Goal: Task Accomplishment & Management: Manage account settings

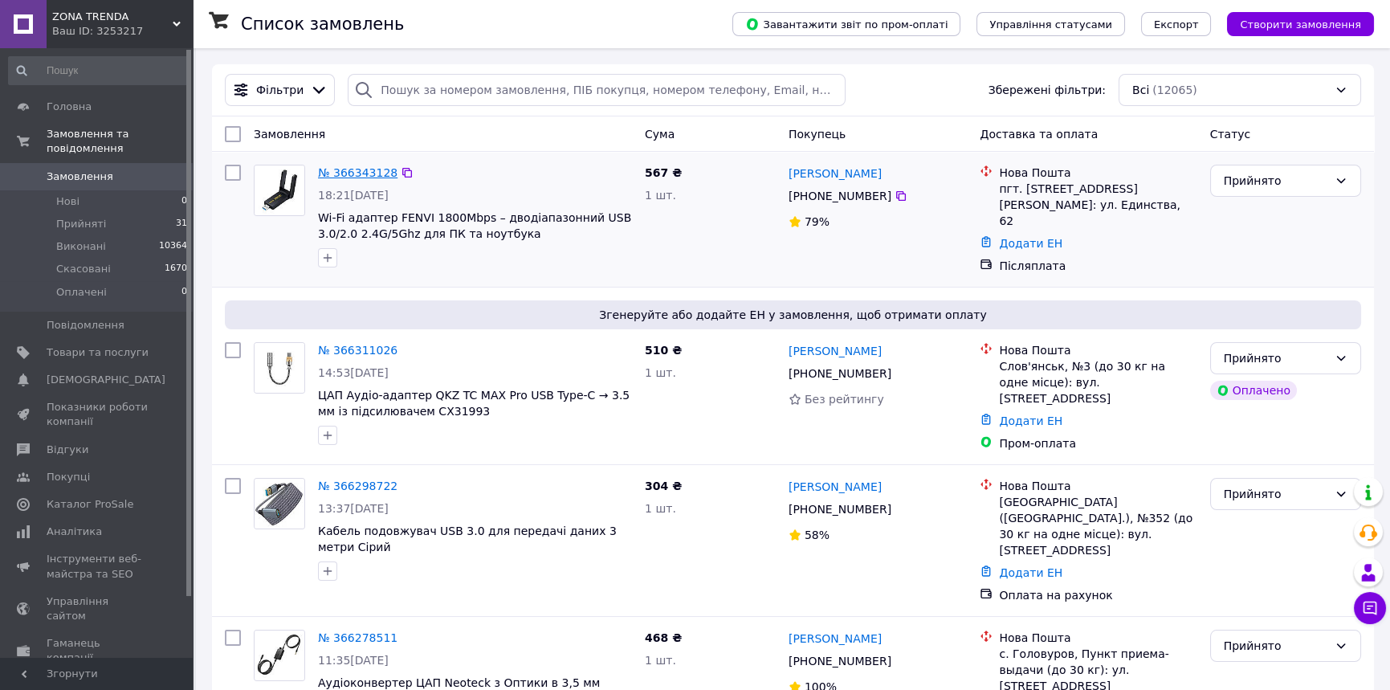
click at [361, 175] on link "№ 366343128" at bounding box center [358, 172] width 80 height 13
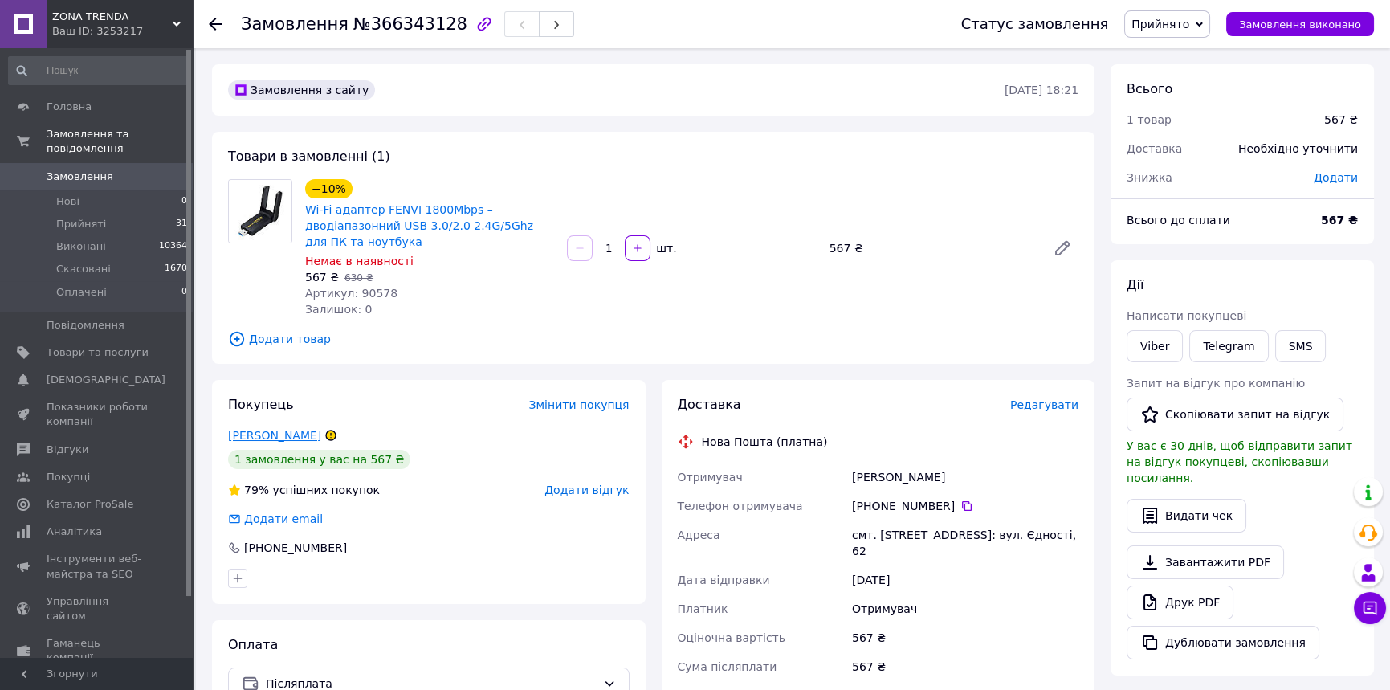
click at [266, 442] on link "[PERSON_NAME]" at bounding box center [274, 435] width 93 height 13
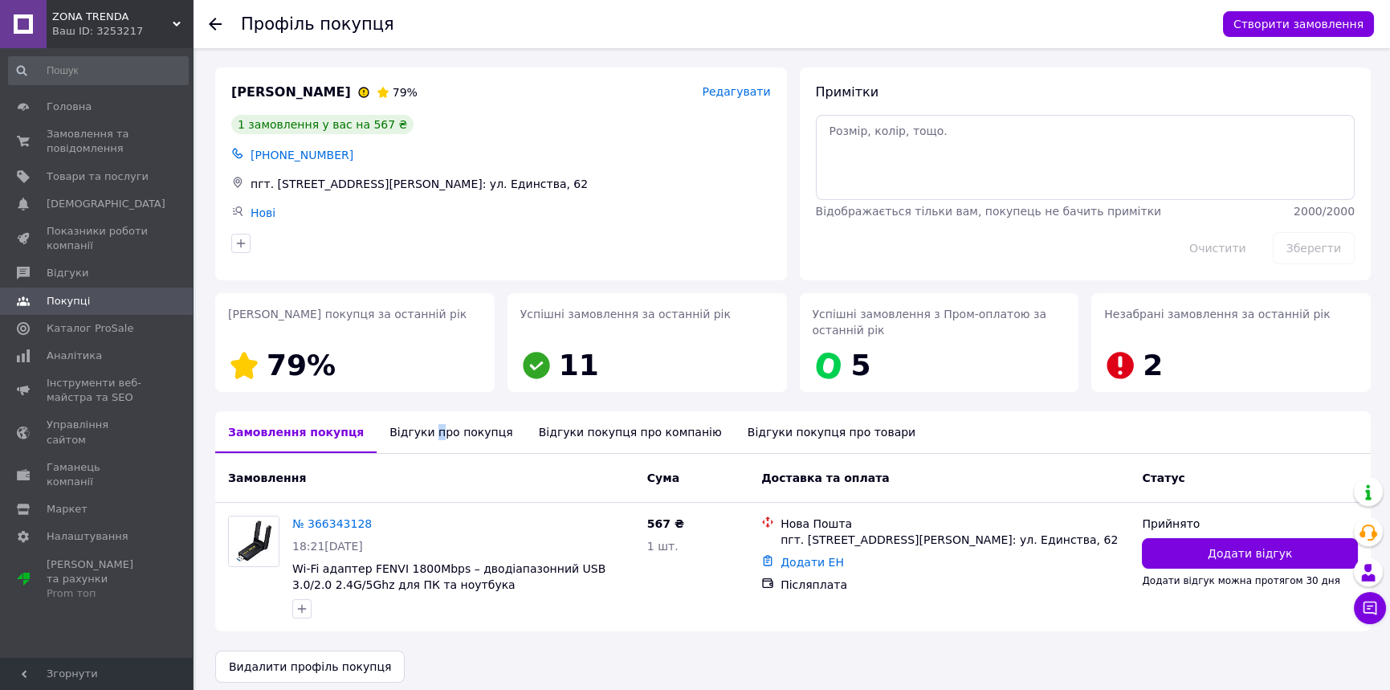
click at [425, 430] on div "Відгуки про покупця" at bounding box center [451, 432] width 149 height 42
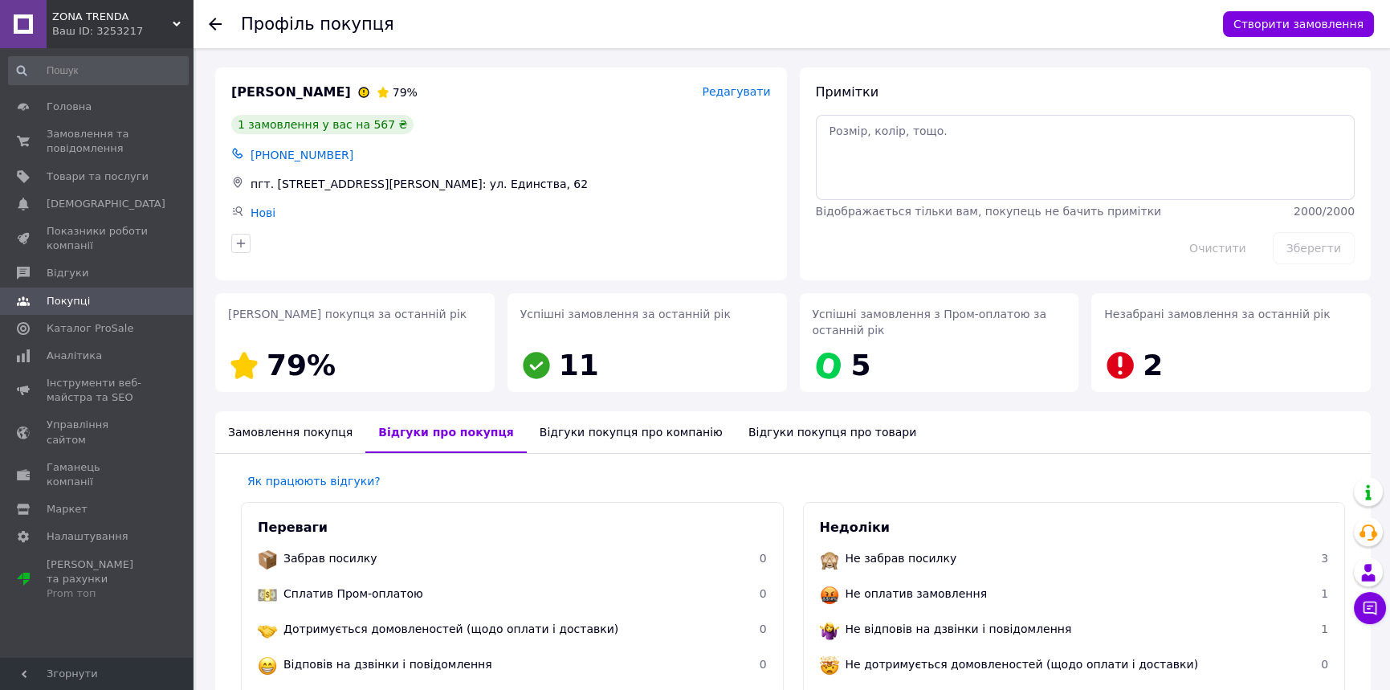
click at [634, 148] on div "[PHONE_NUMBER]" at bounding box center [510, 155] width 527 height 22
click at [92, 141] on span "Замовлення та повідомлення" at bounding box center [98, 141] width 102 height 29
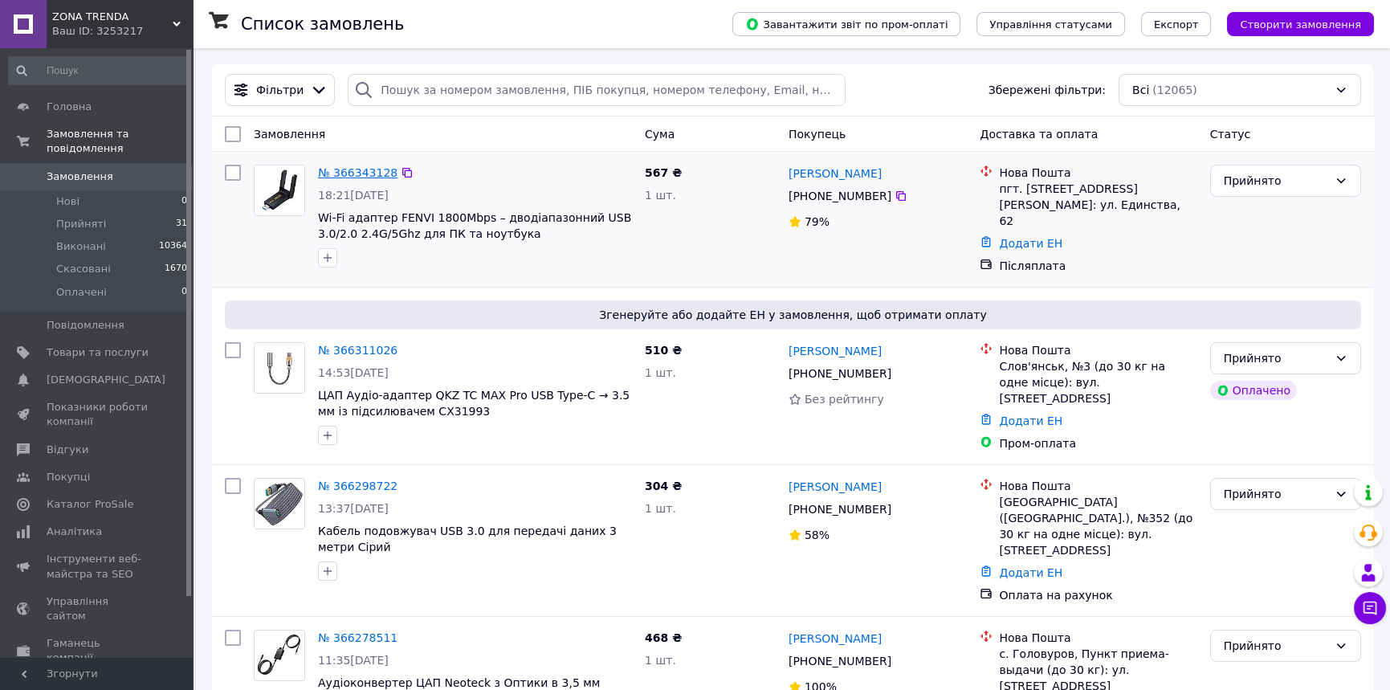
click at [354, 169] on link "№ 366343128" at bounding box center [358, 172] width 80 height 13
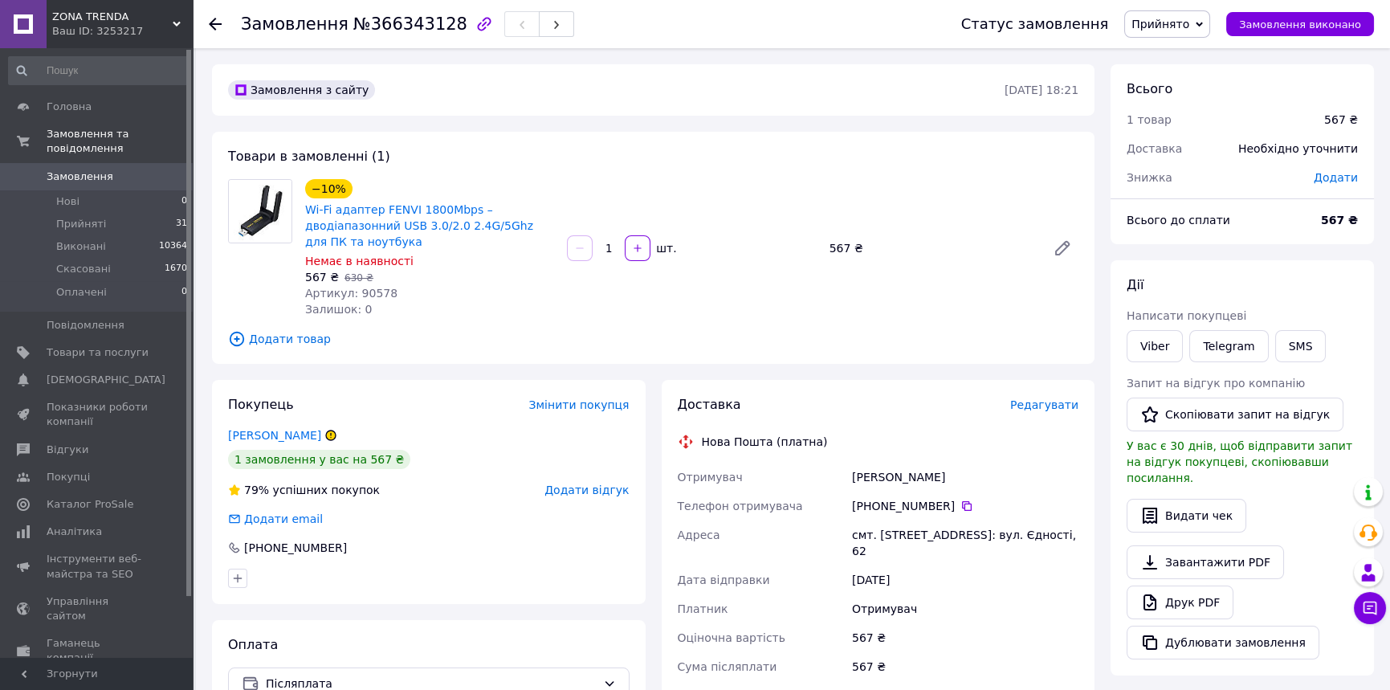
click at [508, 317] on div "Залишок: 0" at bounding box center [429, 309] width 249 height 16
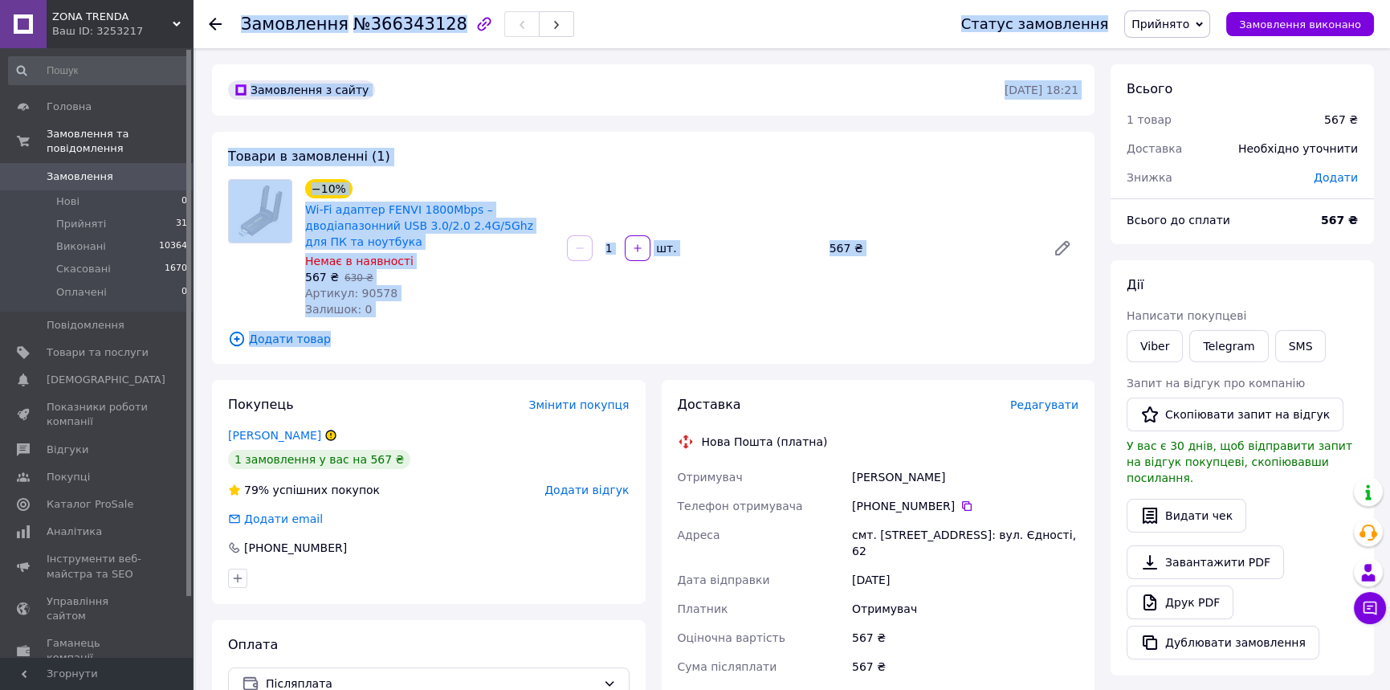
drag, startPoint x: 235, startPoint y: 29, endPoint x: 592, endPoint y: 358, distance: 486.0
click at [592, 358] on div "Замовлення №366343128 Статус замовлення Прийнято Виконано Скасовано Оплачено За…" at bounding box center [793, 562] width 1194 height 1028
click at [641, 318] on div "−10% Wi-Fi адаптер FENVI 1800Mbps – дводіапазонний USB 3.0/2.0 2.4G/5Ghz для ПК…" at bounding box center [692, 248] width 786 height 145
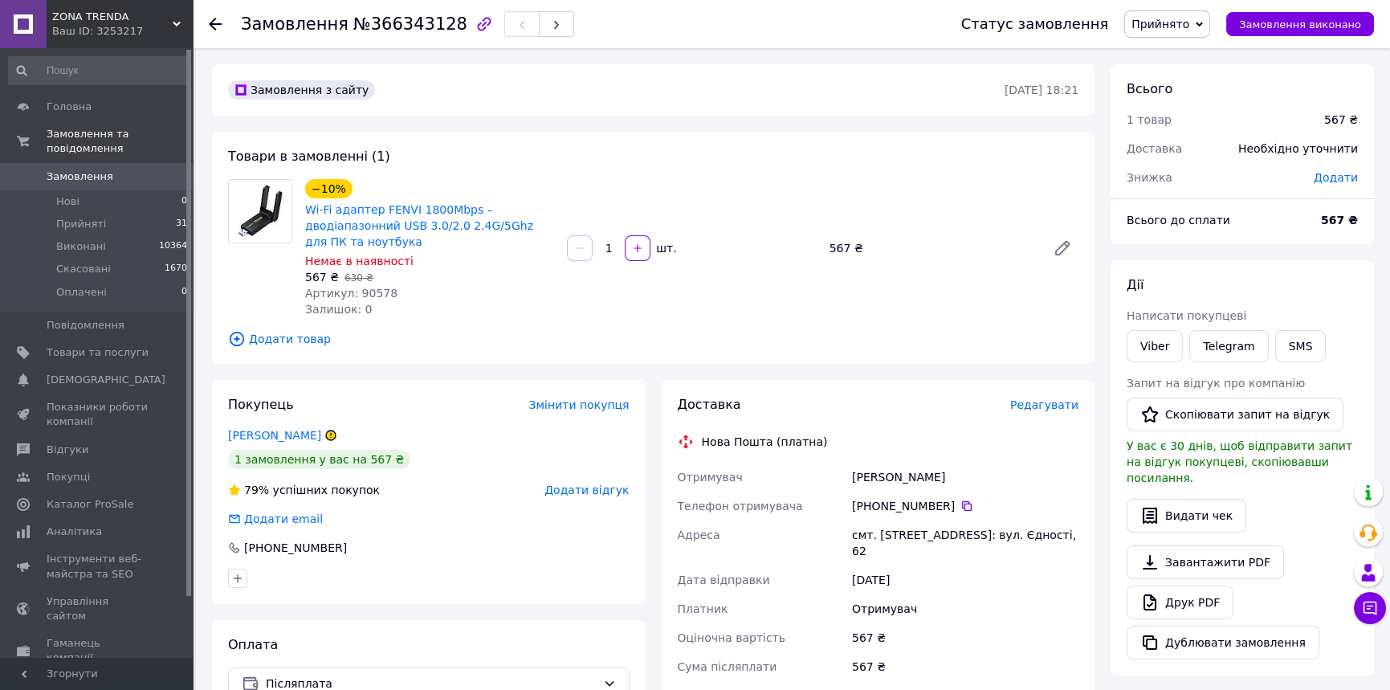
drag, startPoint x: 449, startPoint y: 475, endPoint x: 519, endPoint y: 492, distance: 71.9
click at [450, 469] on div "1 замовлення у вас на 567 ₴" at bounding box center [429, 459] width 402 height 19
click at [480, 295] on div "Артикул: 90578" at bounding box center [429, 293] width 249 height 16
drag, startPoint x: 1147, startPoint y: 354, endPoint x: 1071, endPoint y: 357, distance: 76.3
click at [1146, 354] on link "Viber" at bounding box center [1155, 346] width 56 height 32
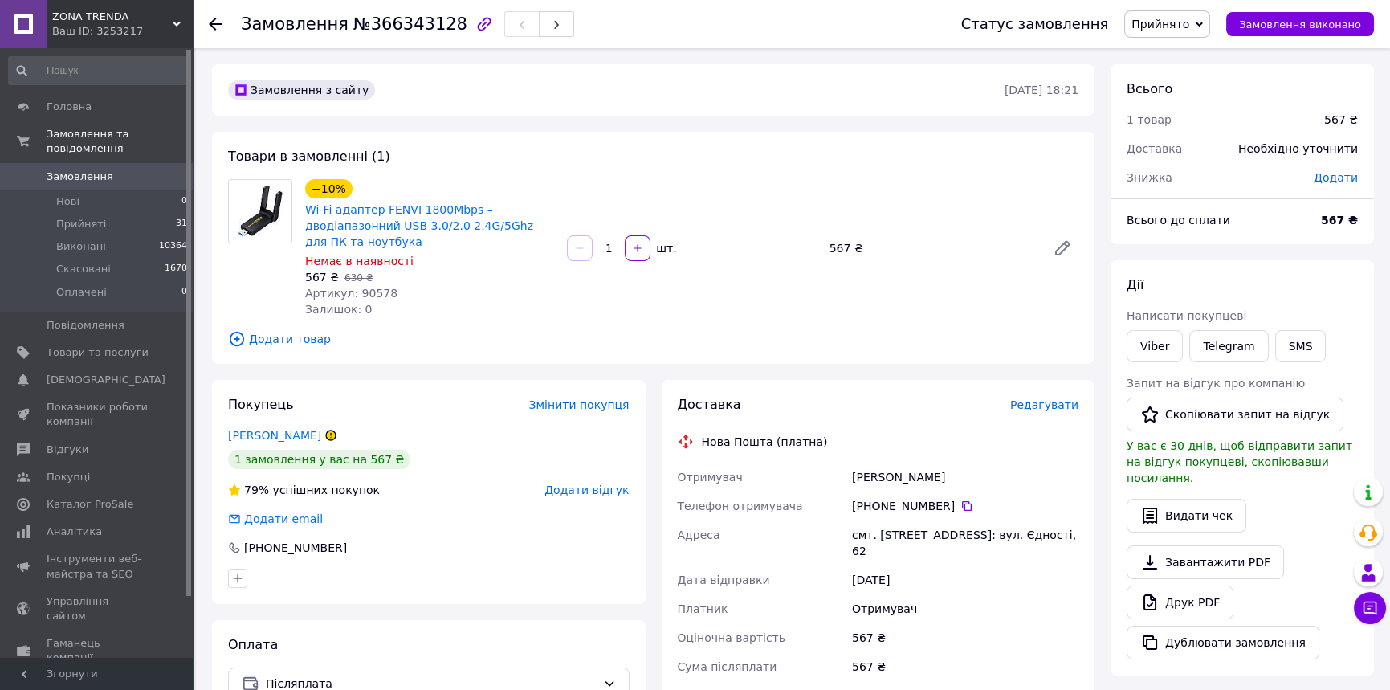
click at [394, 30] on span "№366343128" at bounding box center [410, 23] width 114 height 19
copy span "366343128"
drag, startPoint x: 395, startPoint y: 243, endPoint x: 304, endPoint y: 218, distance: 94.3
click at [305, 218] on span "Wi-Fi адаптер FENVI 1800Mbps – дводіапазонний USB 3.0/2.0 2.4G/5Ghz для ПК та н…" at bounding box center [429, 226] width 249 height 48
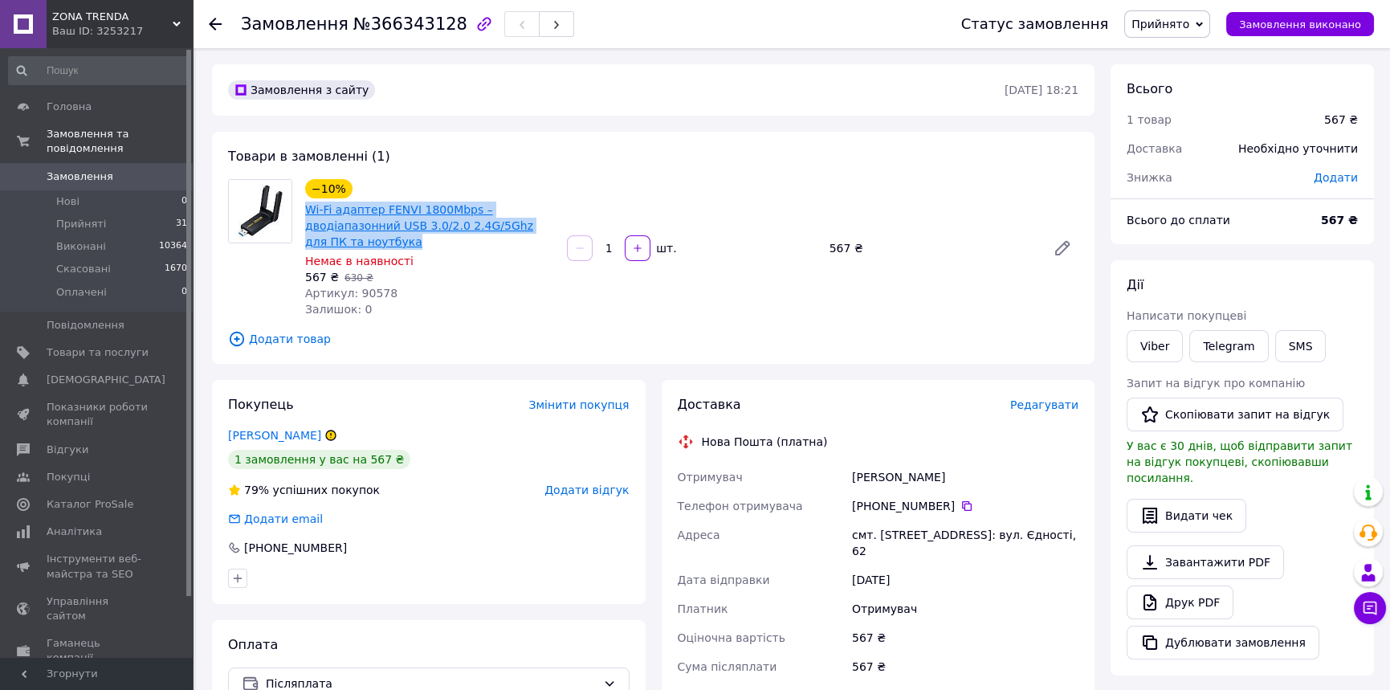
copy link "Wi-Fi адаптер FENVI 1800Mbps – дводіапазонний USB 3.0/2.0 2.4G/5Ghz для ПК та н…"
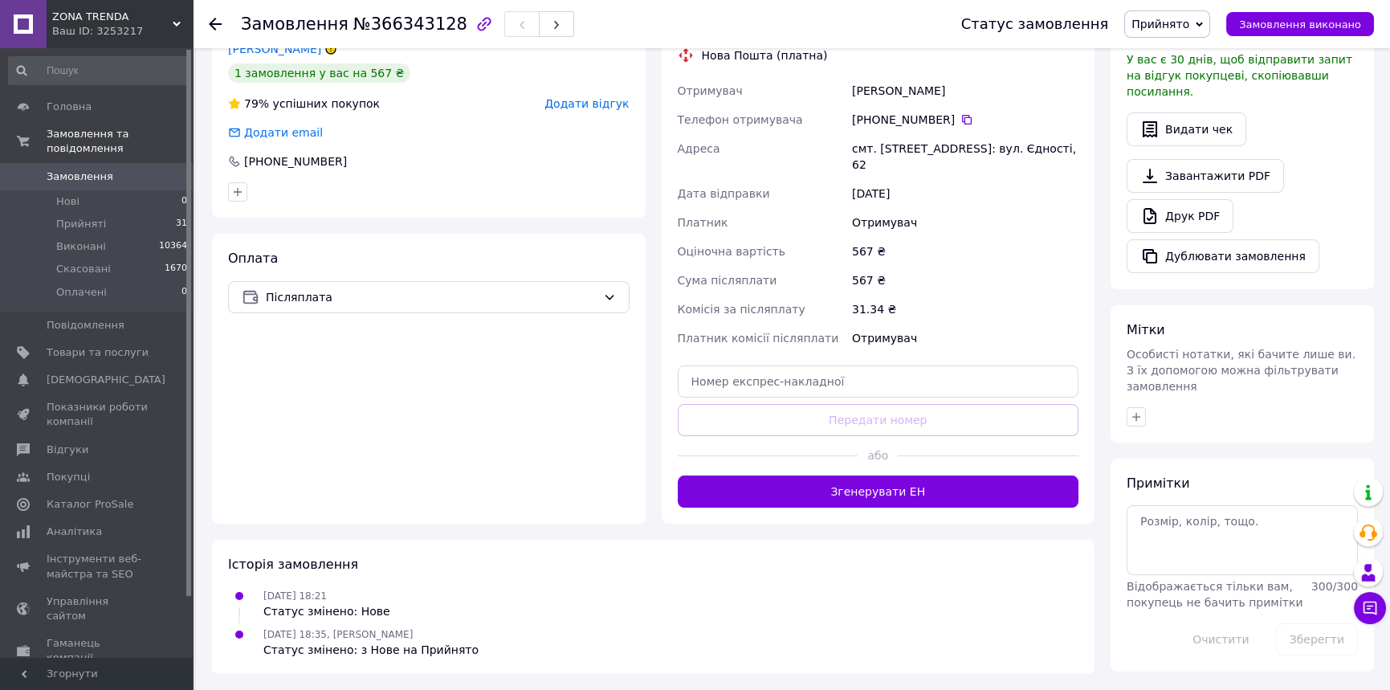
scroll to position [399, 0]
click at [421, 431] on div "Оплата Післяплата" at bounding box center [429, 379] width 434 height 290
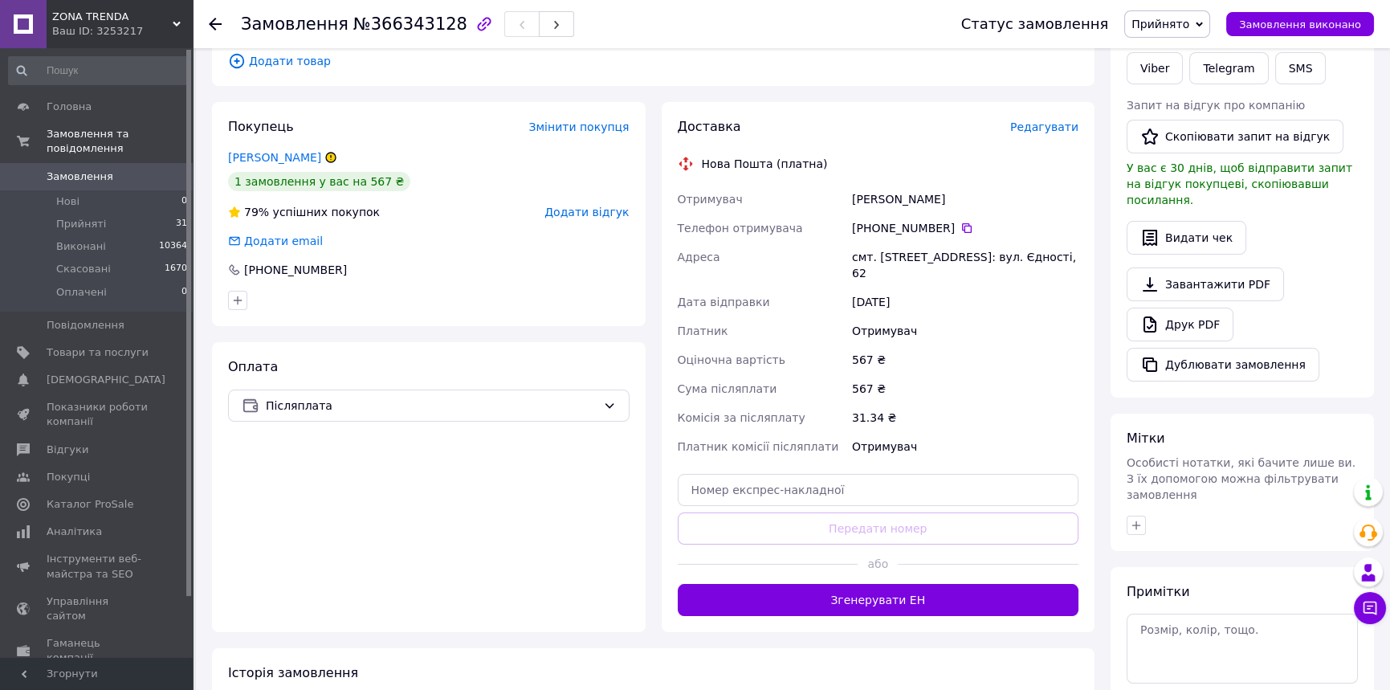
scroll to position [0, 0]
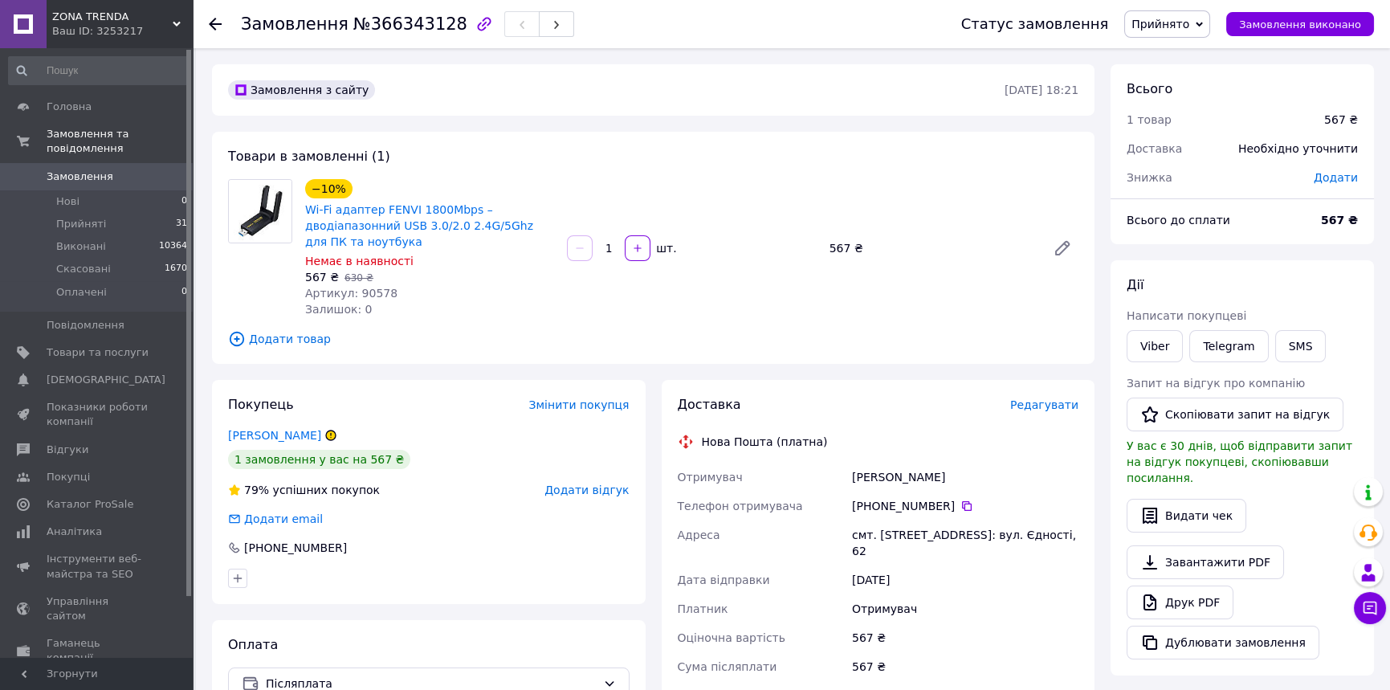
drag, startPoint x: 471, startPoint y: 352, endPoint x: 467, endPoint y: 130, distance: 221.7
click at [476, 333] on div "Товари в замовленні (1) −10% Wi-Fi адаптер FENVI 1800Mbps – дводіапазонний USB …" at bounding box center [653, 248] width 883 height 232
click at [94, 169] on span "Замовлення" at bounding box center [80, 176] width 67 height 14
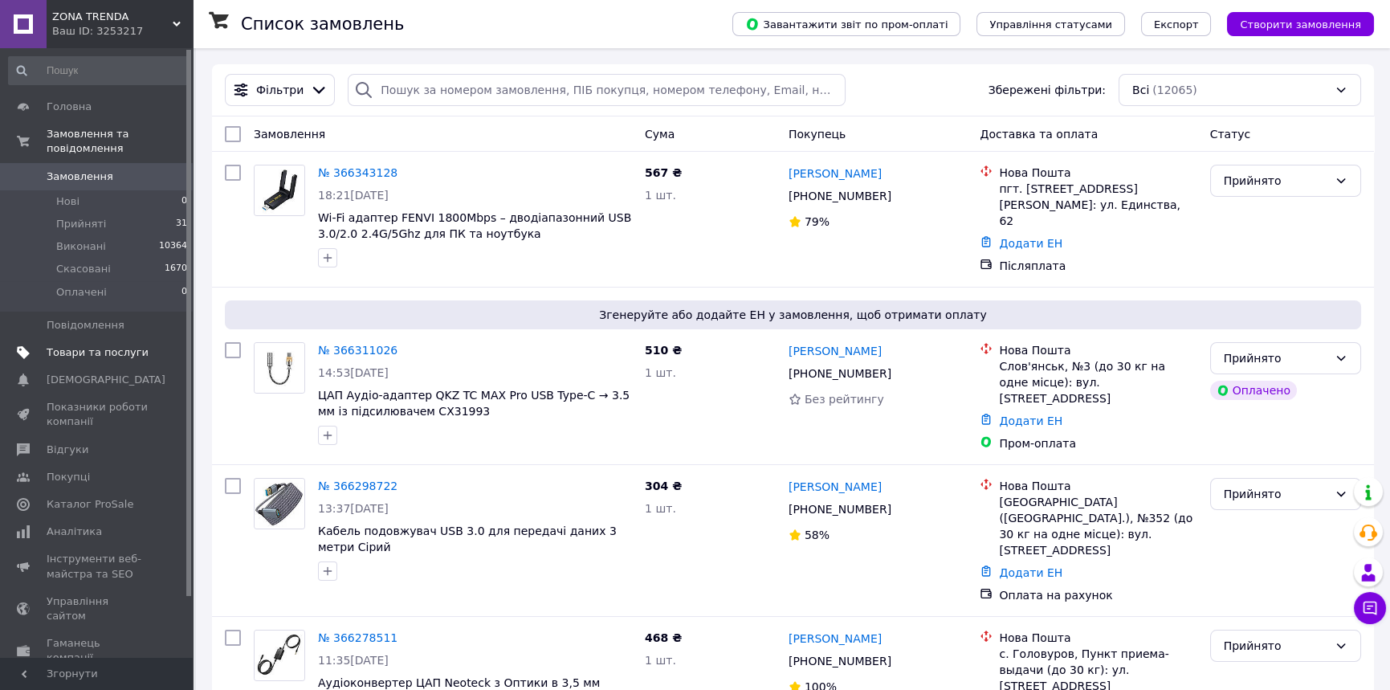
click at [76, 345] on span "Товари та послуги" at bounding box center [98, 352] width 102 height 14
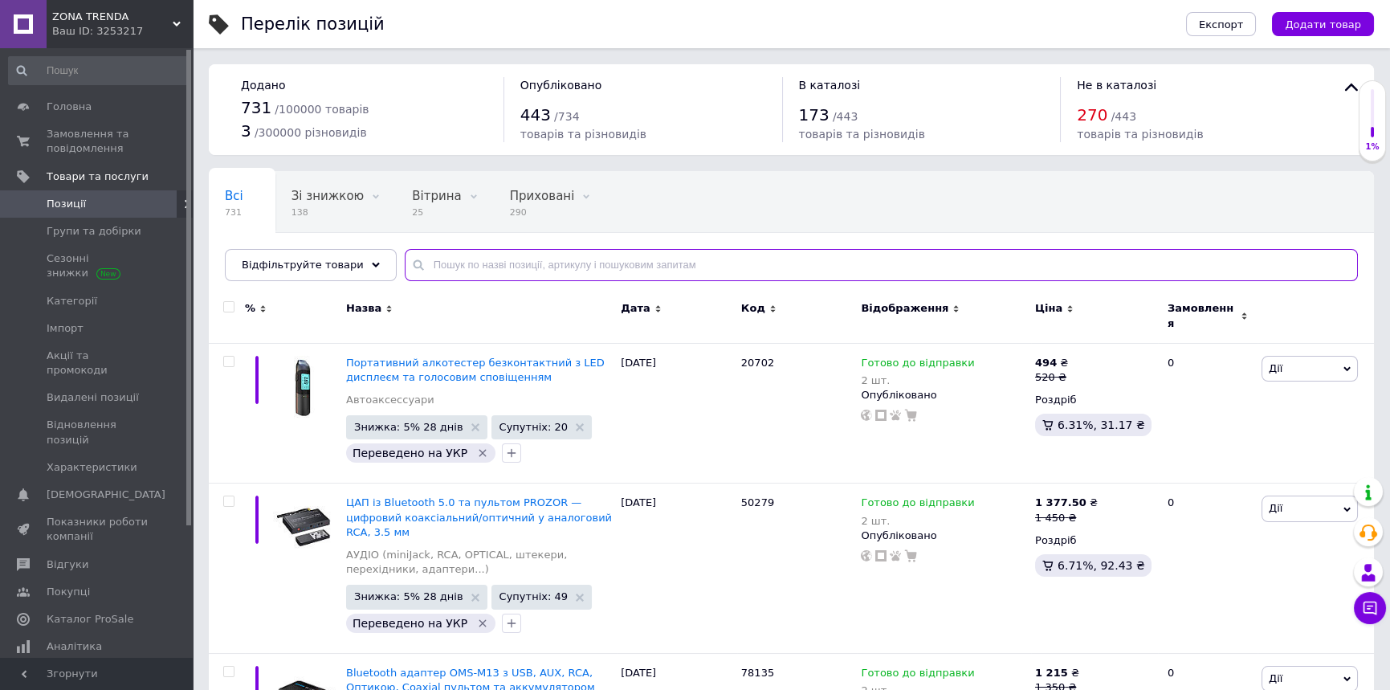
click at [566, 261] on input "text" at bounding box center [881, 265] width 953 height 32
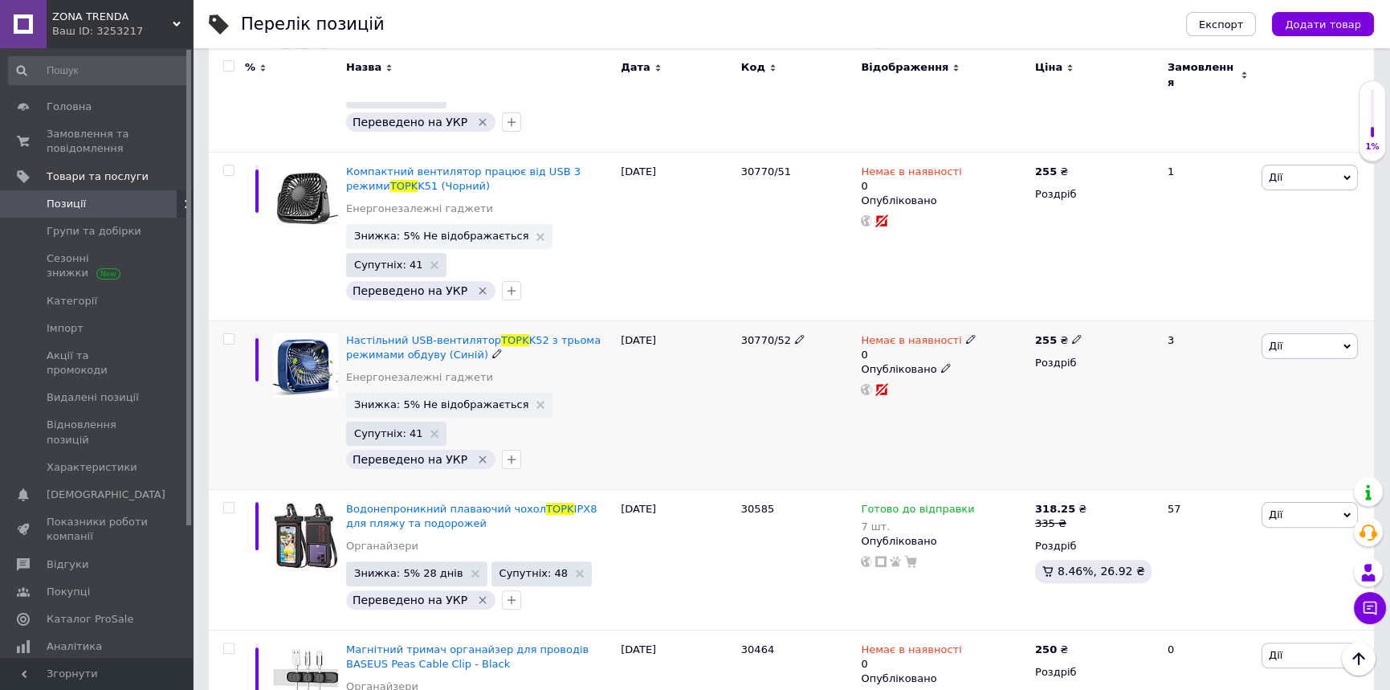
scroll to position [1472, 0]
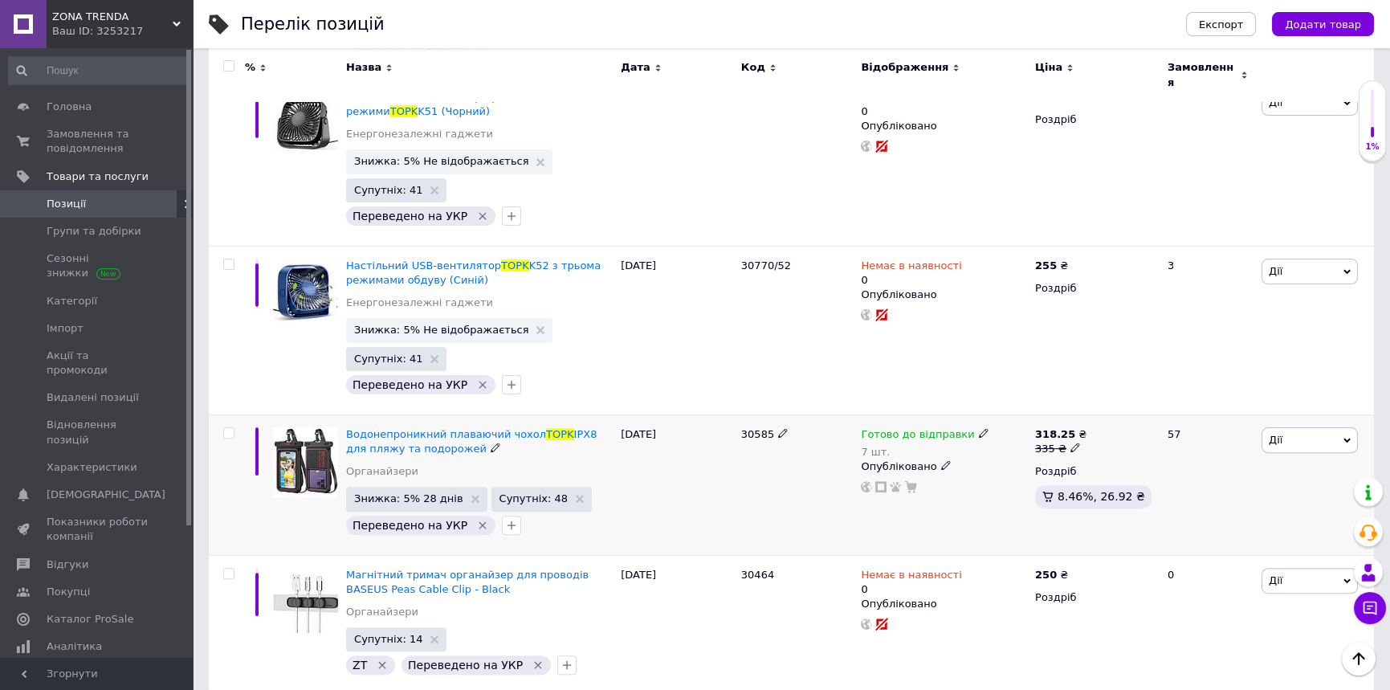
type input "topk"
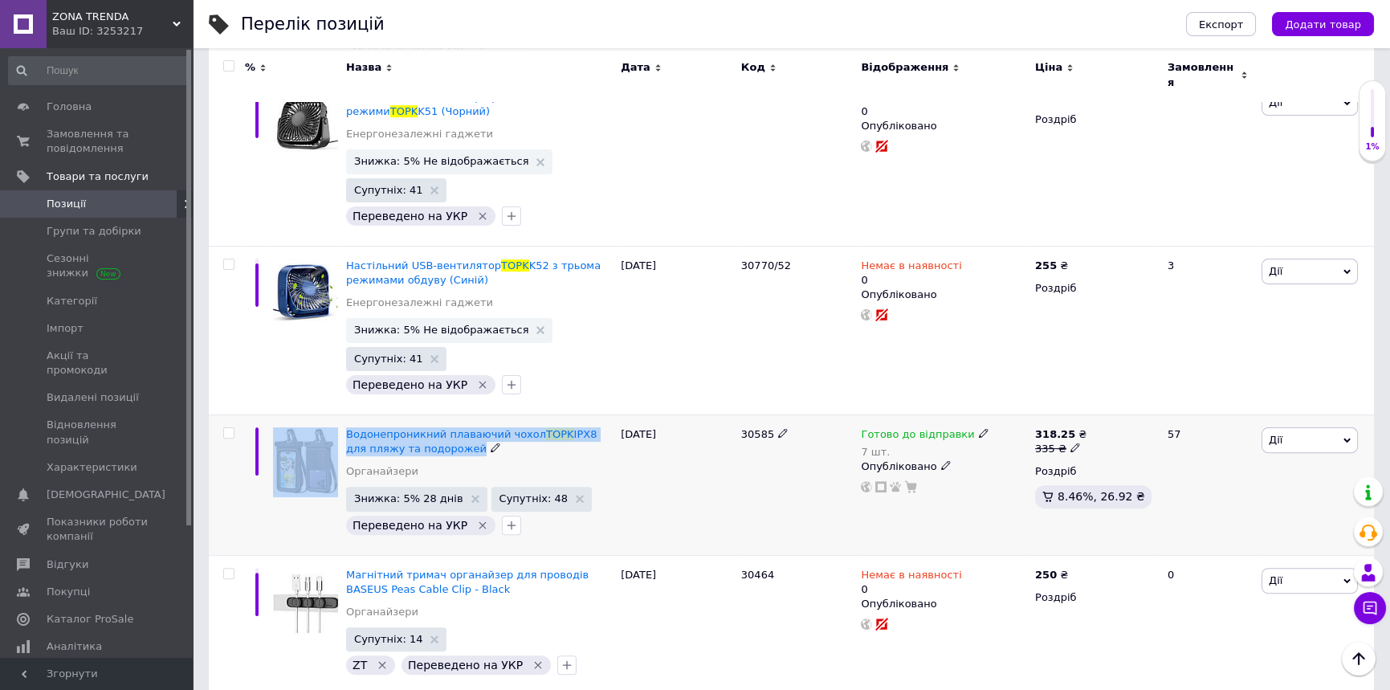
drag, startPoint x: 463, startPoint y: 438, endPoint x: 337, endPoint y: 420, distance: 126.5
click at [337, 420] on div "Водонепроникний плаваючий чохол TOPK IPX8 для пляжу та подорожей Органайзери Зн…" at bounding box center [791, 484] width 1165 height 141
click at [387, 428] on span "Водонепроникний плаваючий чохол" at bounding box center [446, 434] width 200 height 12
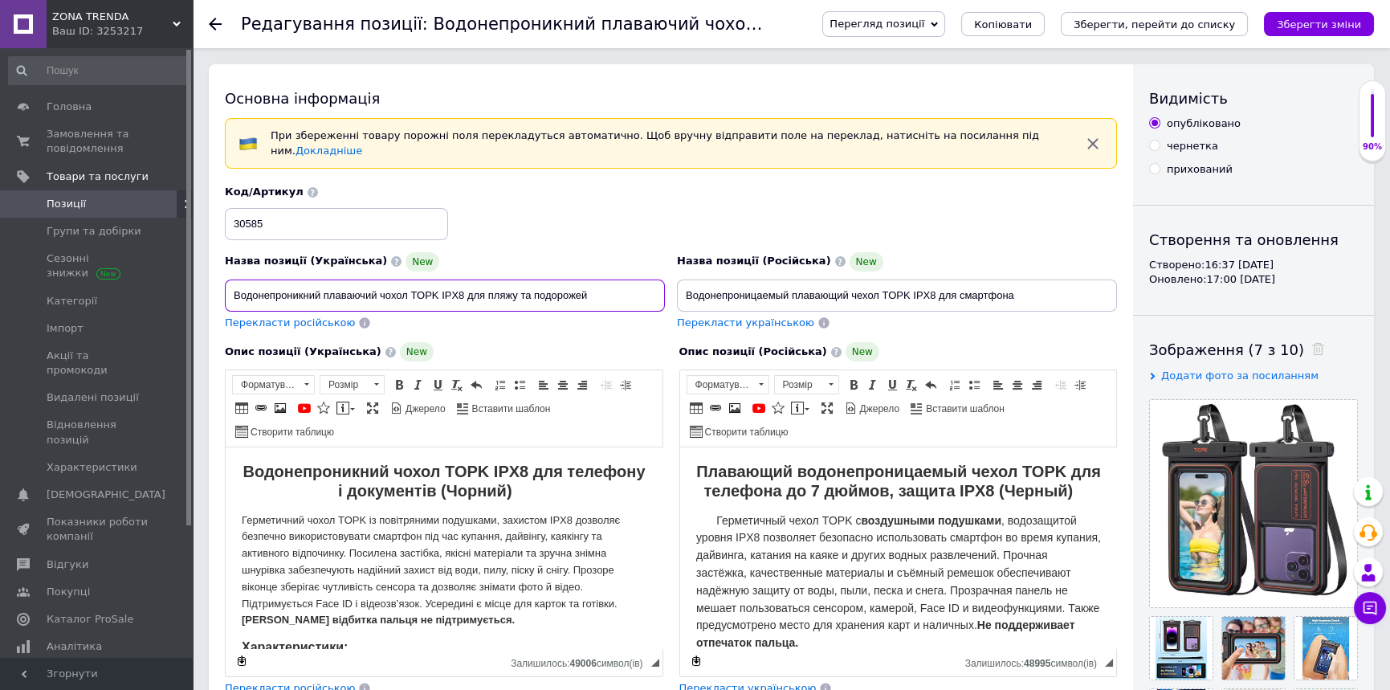
drag, startPoint x: 612, startPoint y: 283, endPoint x: 255, endPoint y: 283, distance: 356.6
click at [231, 285] on input "Водонепроникний плаваючий чохол TOPK IPX8 для пляжу та подорожей" at bounding box center [445, 296] width 440 height 32
click at [60, 203] on span "Позиції" at bounding box center [66, 204] width 39 height 14
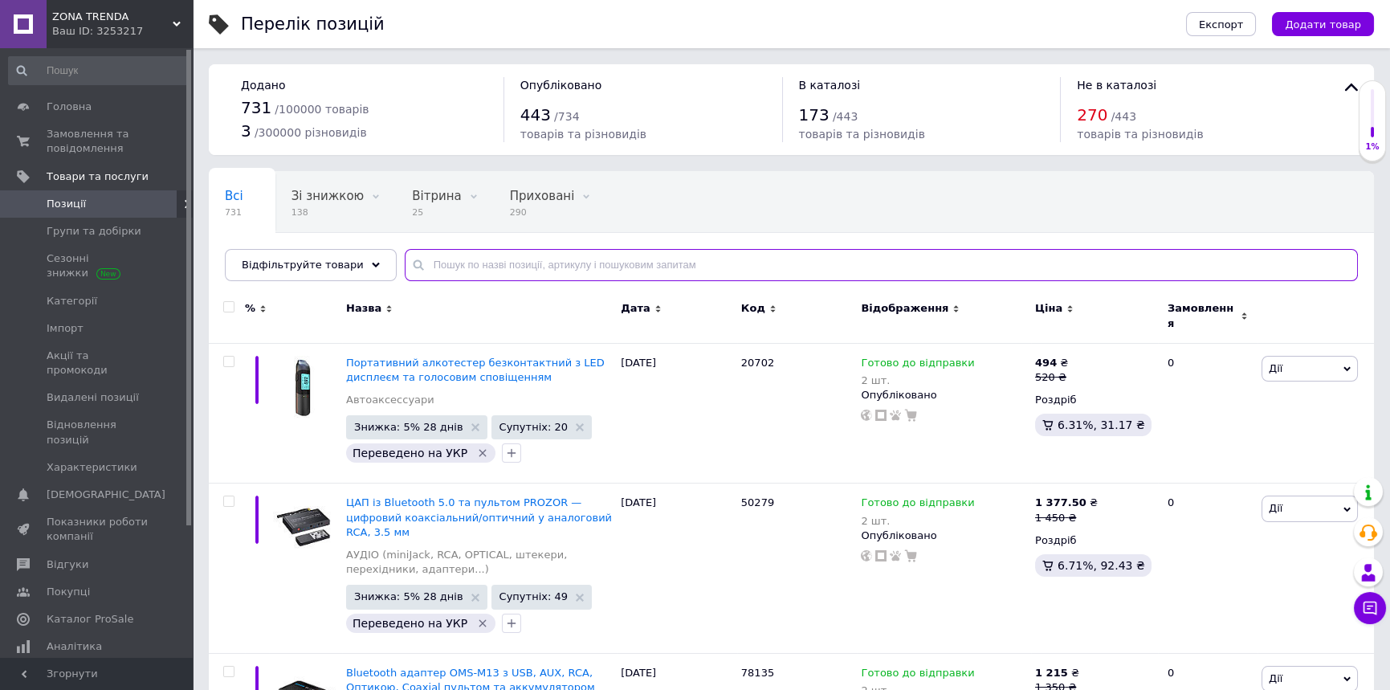
click at [485, 270] on input "text" at bounding box center [881, 265] width 953 height 32
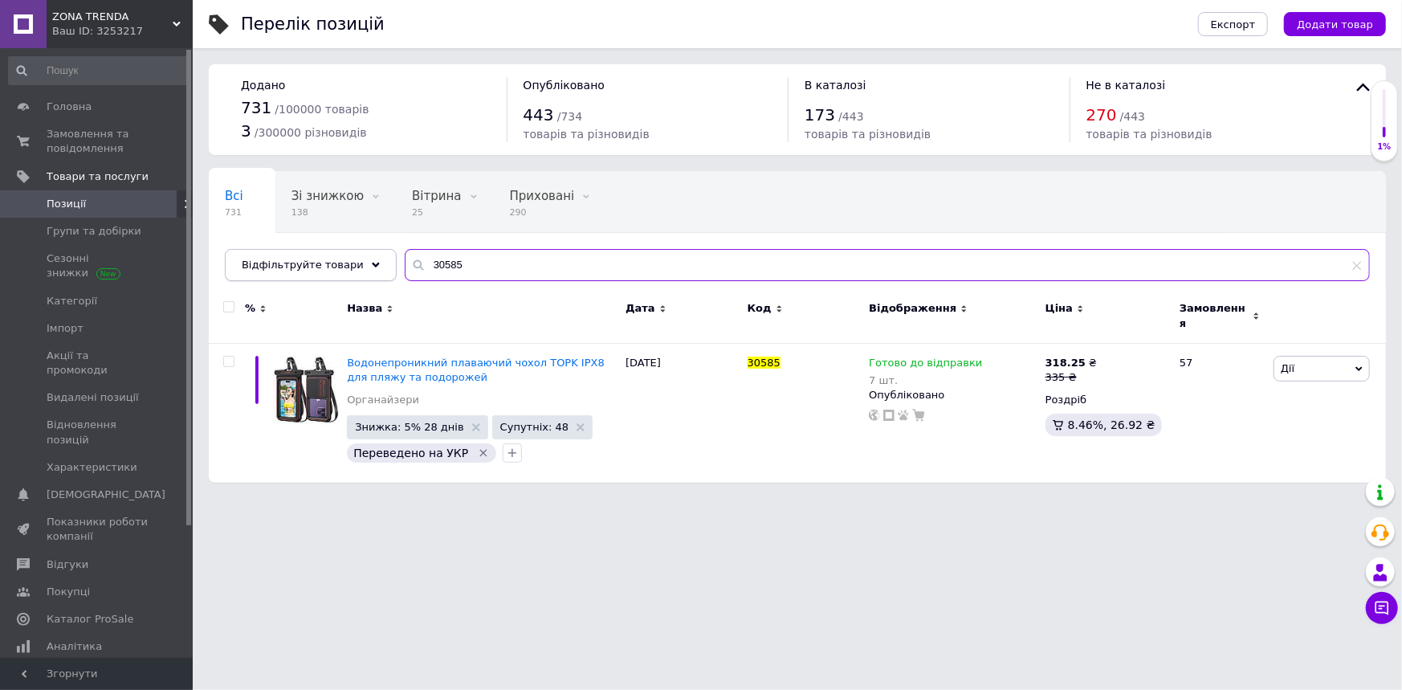
drag, startPoint x: 475, startPoint y: 273, endPoint x: 341, endPoint y: 278, distance: 134.2
click at [341, 278] on div "Відфільтруйте товари 30585" at bounding box center [797, 265] width 1145 height 32
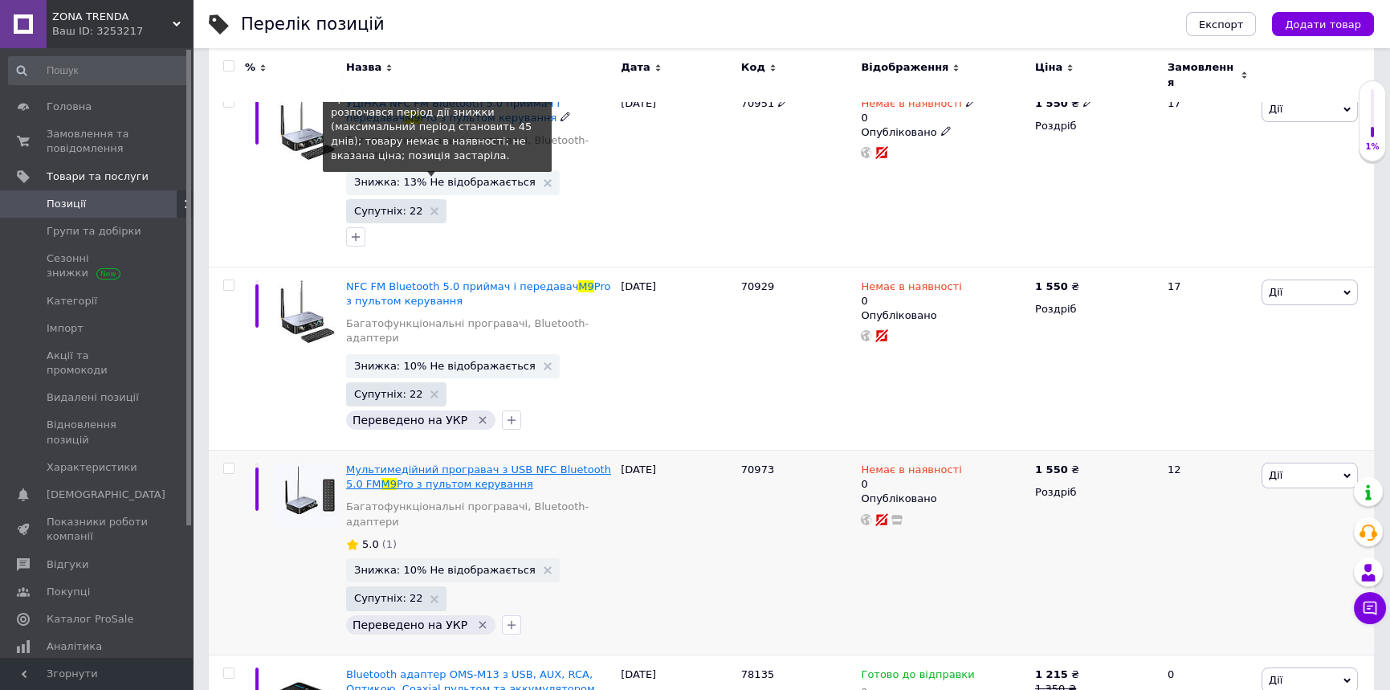
scroll to position [267, 0]
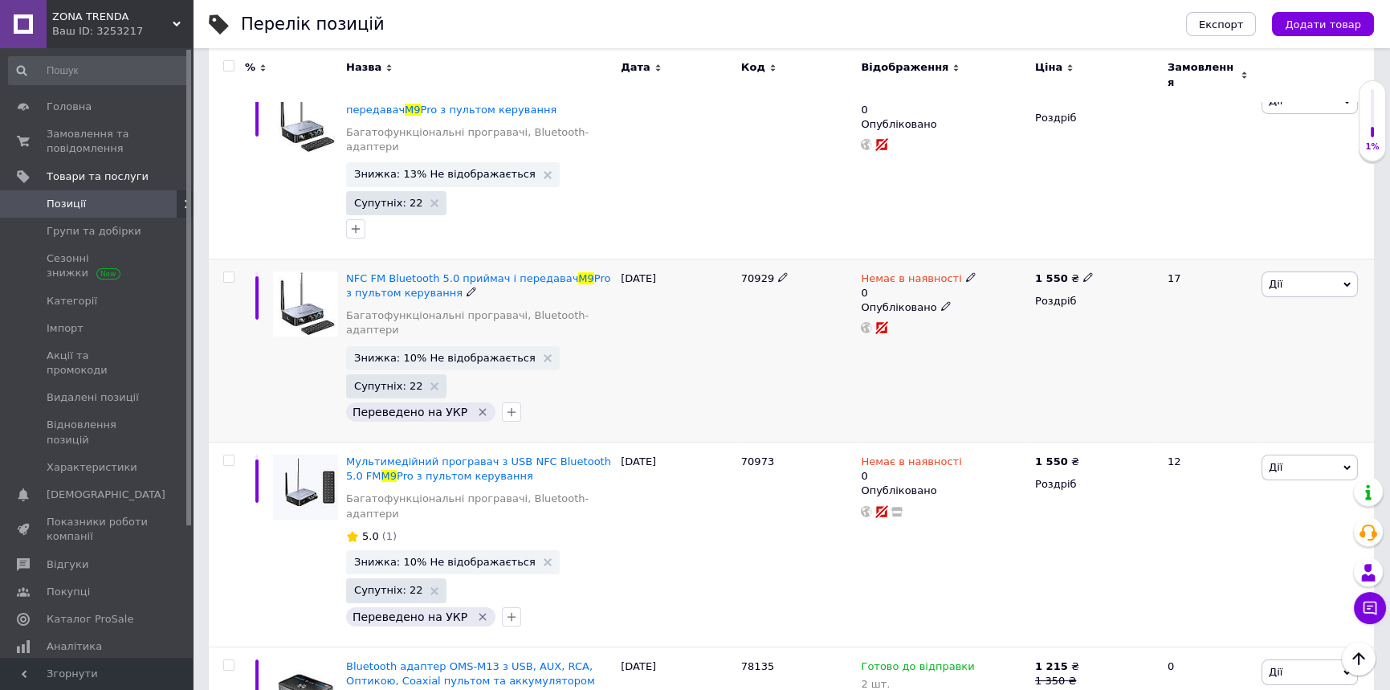
type input "m9"
click at [966, 273] on use at bounding box center [970, 277] width 9 height 9
click at [1018, 332] on li "Готово до відправки" at bounding box center [1054, 343] width 153 height 22
click at [1024, 314] on input "0" at bounding box center [1039, 327] width 122 height 32
type input "1"
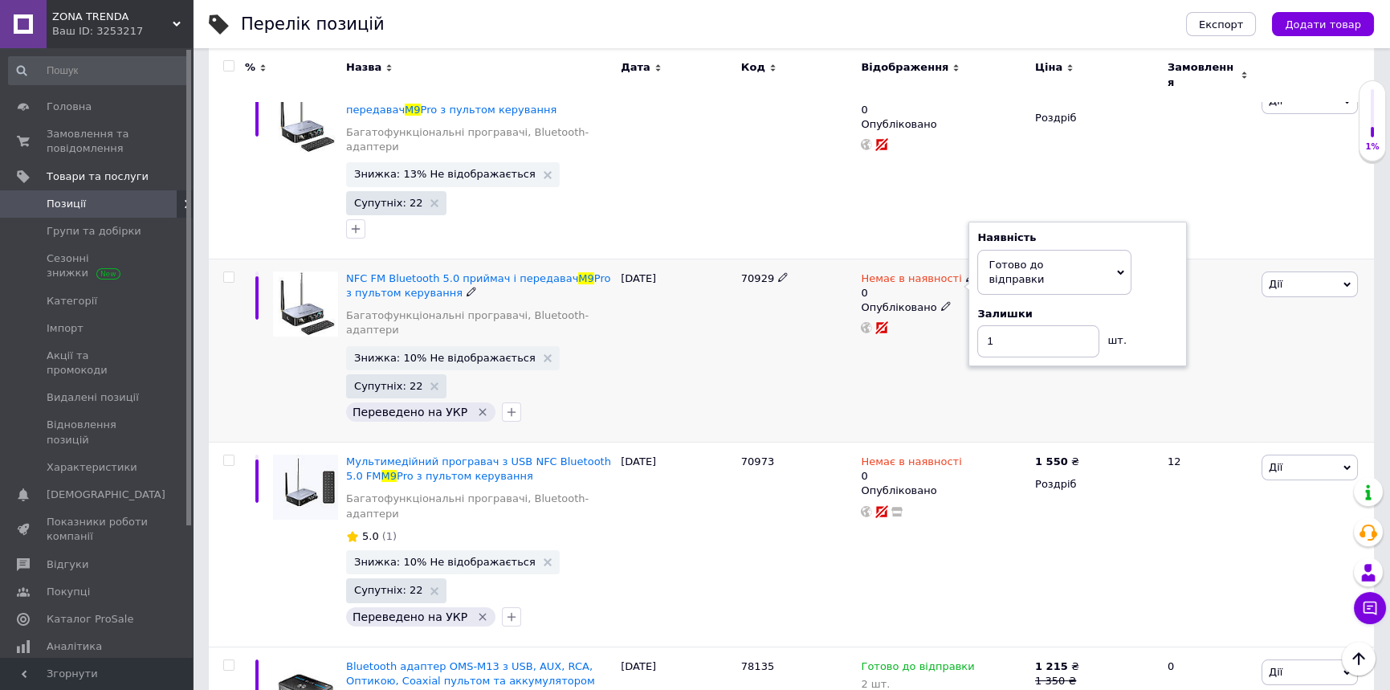
click at [664, 368] on div "[DATE]" at bounding box center [677, 350] width 120 height 183
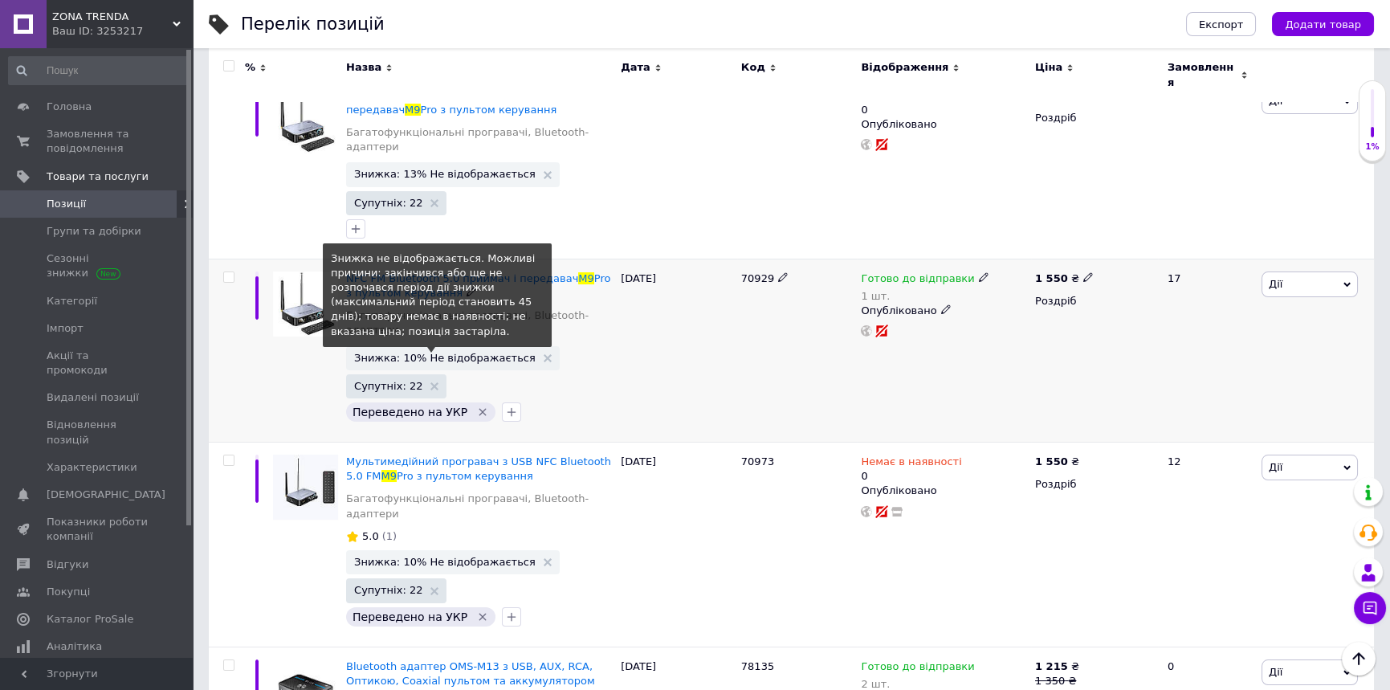
click at [450, 353] on span "Знижка: 10% Не відображається" at bounding box center [445, 358] width 182 height 10
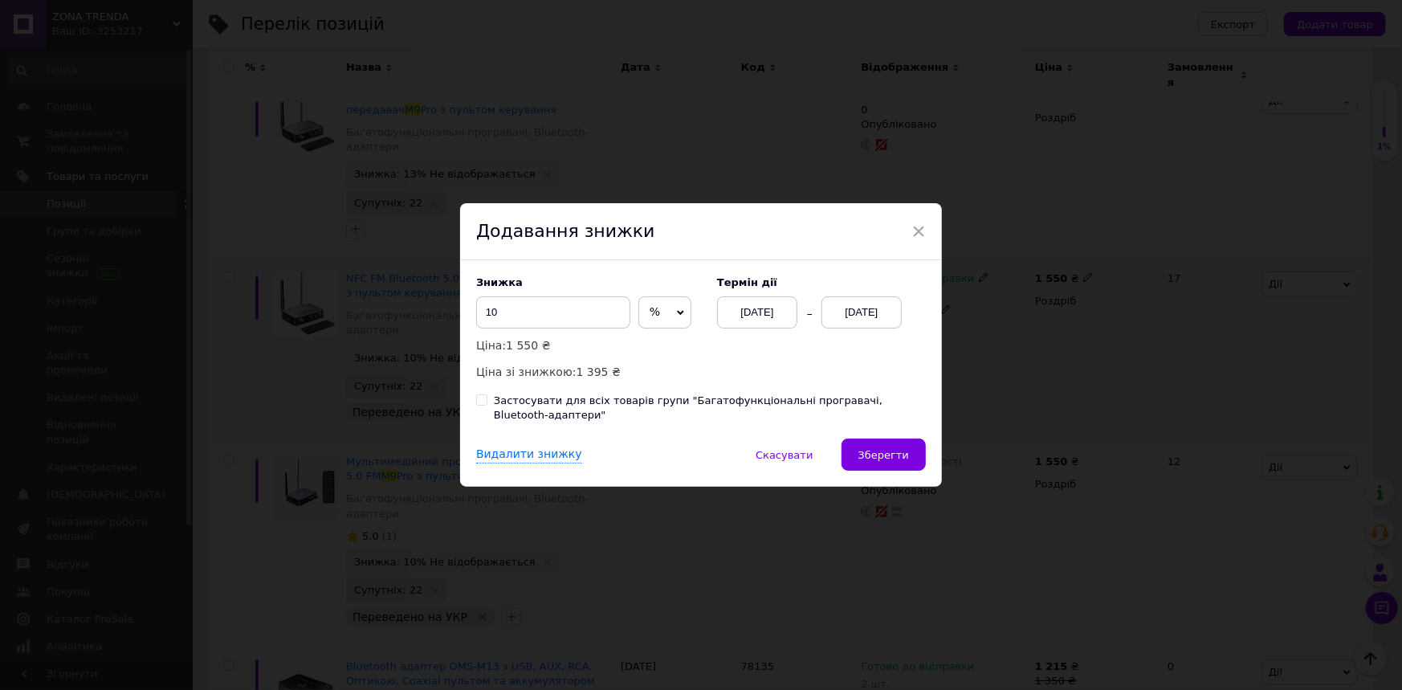
click at [854, 323] on div "[DATE]" at bounding box center [862, 312] width 80 height 32
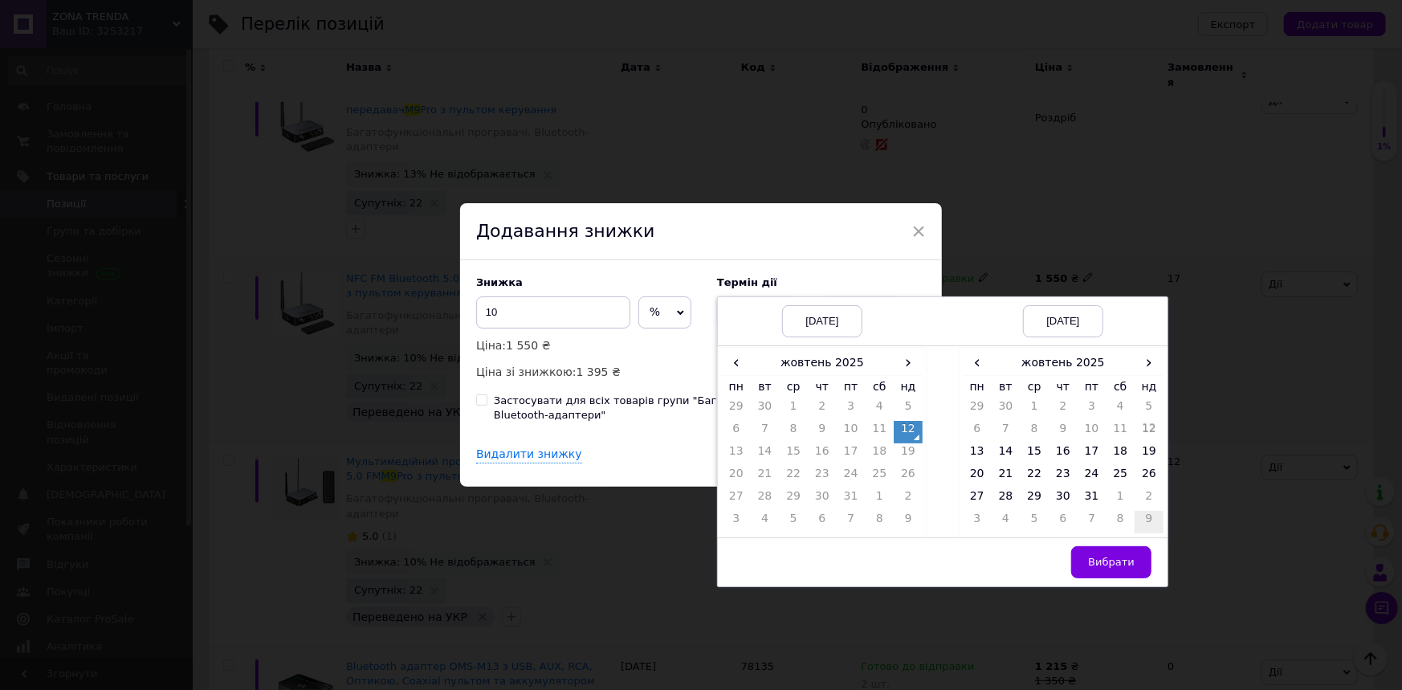
click at [1148, 527] on td "9" at bounding box center [1149, 522] width 29 height 22
click at [1125, 564] on span "Вибрати" at bounding box center [1111, 562] width 47 height 12
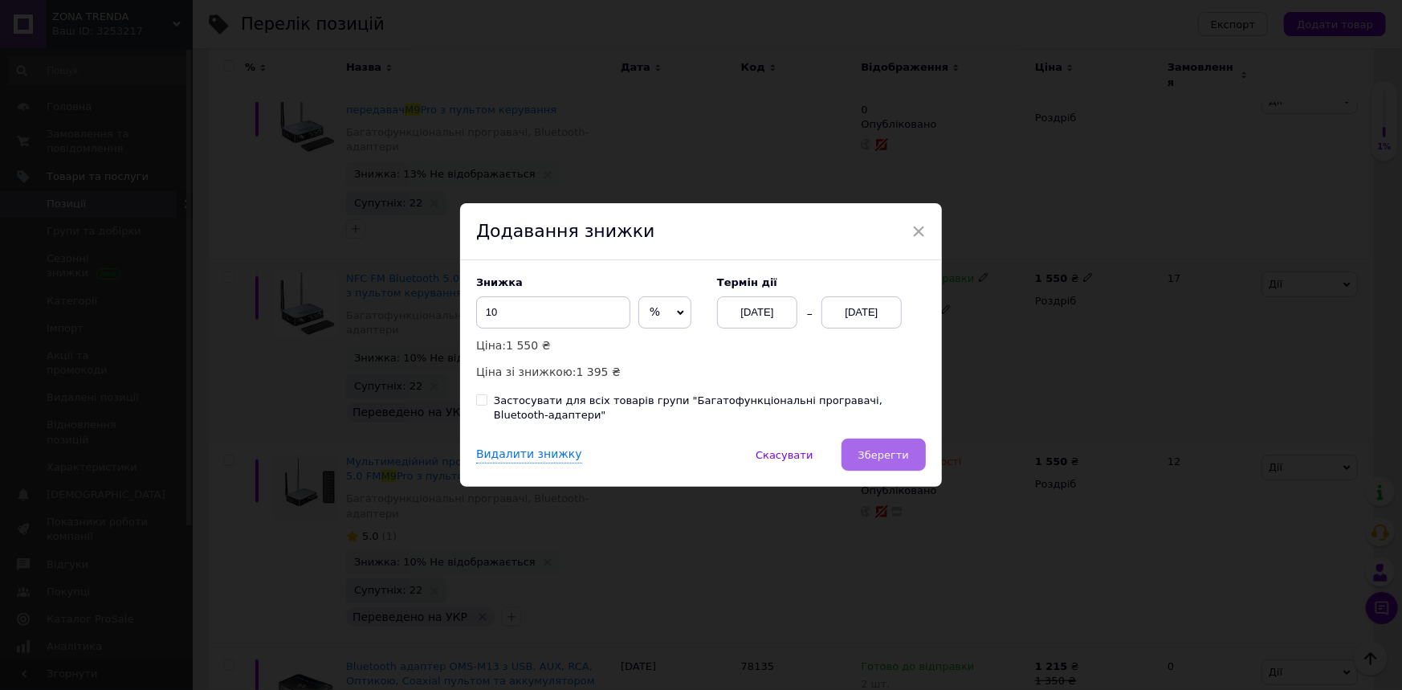
click at [900, 453] on span "Зберегти" at bounding box center [884, 455] width 51 height 12
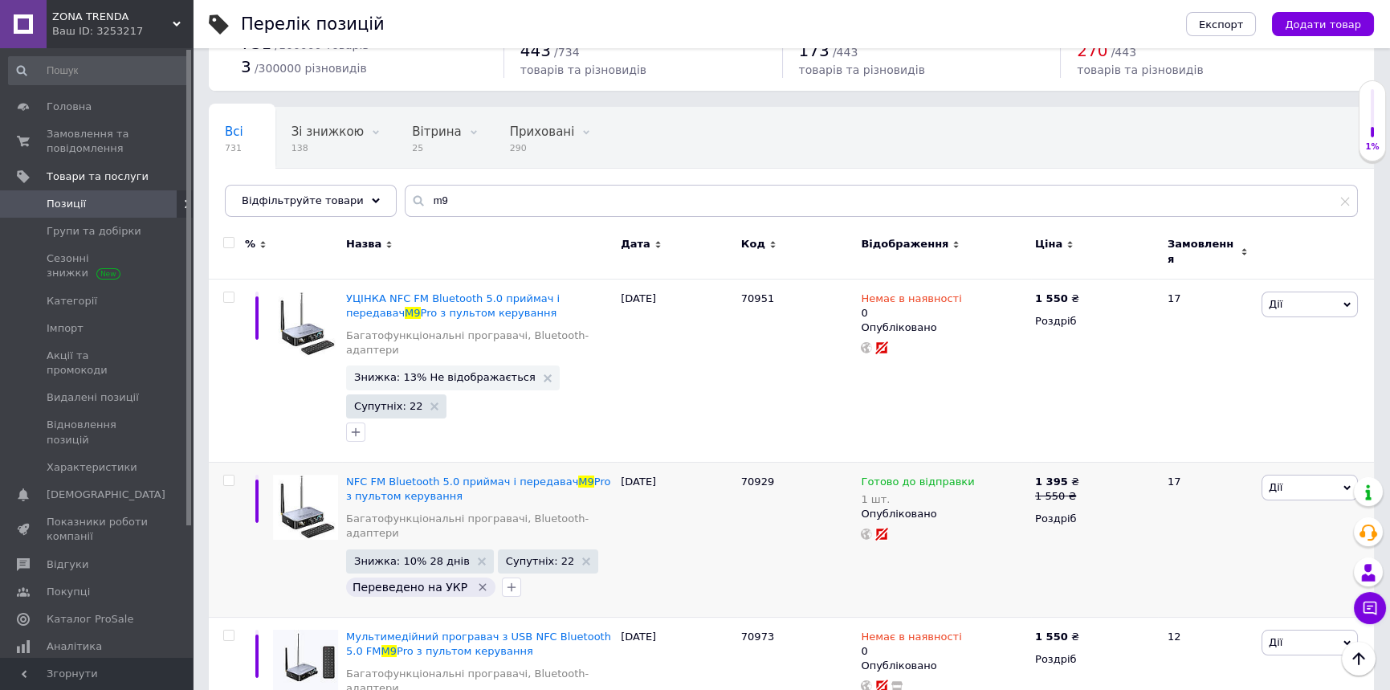
scroll to position [0, 0]
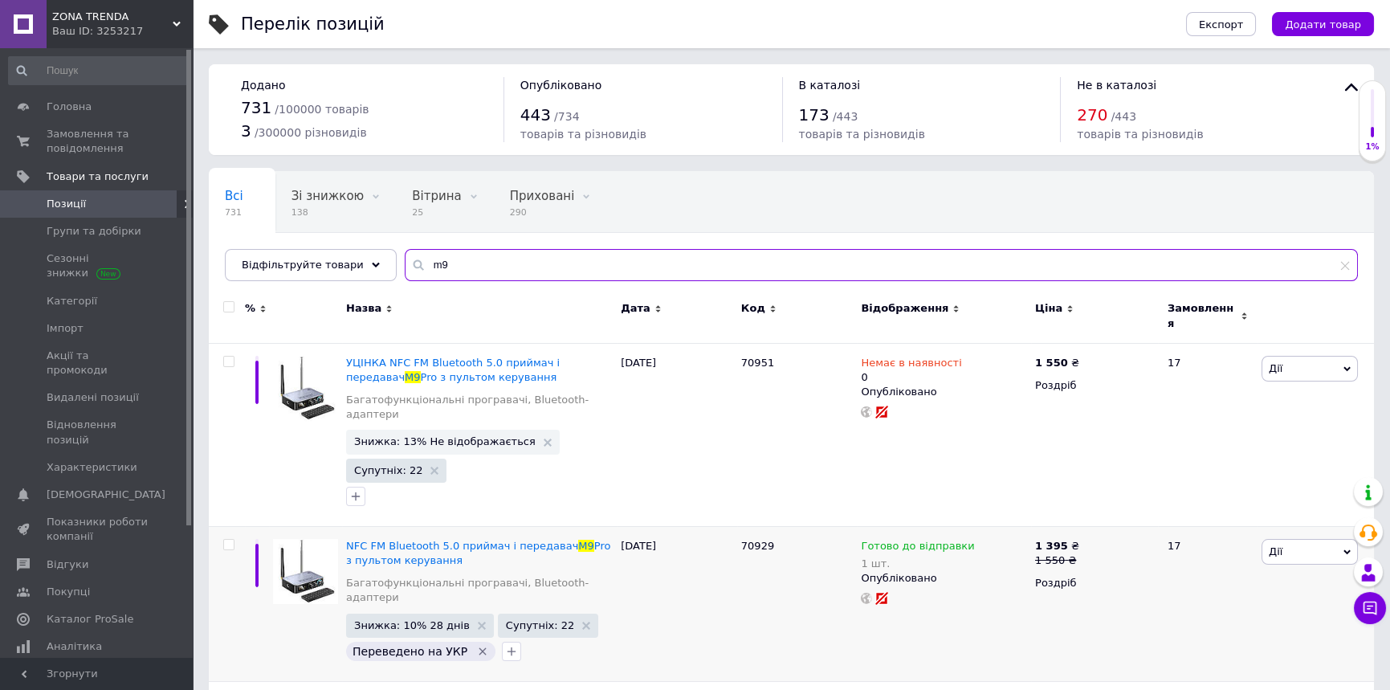
drag, startPoint x: 437, startPoint y: 267, endPoint x: 395, endPoint y: 272, distance: 42.0
click at [405, 271] on div "m9" at bounding box center [881, 265] width 953 height 32
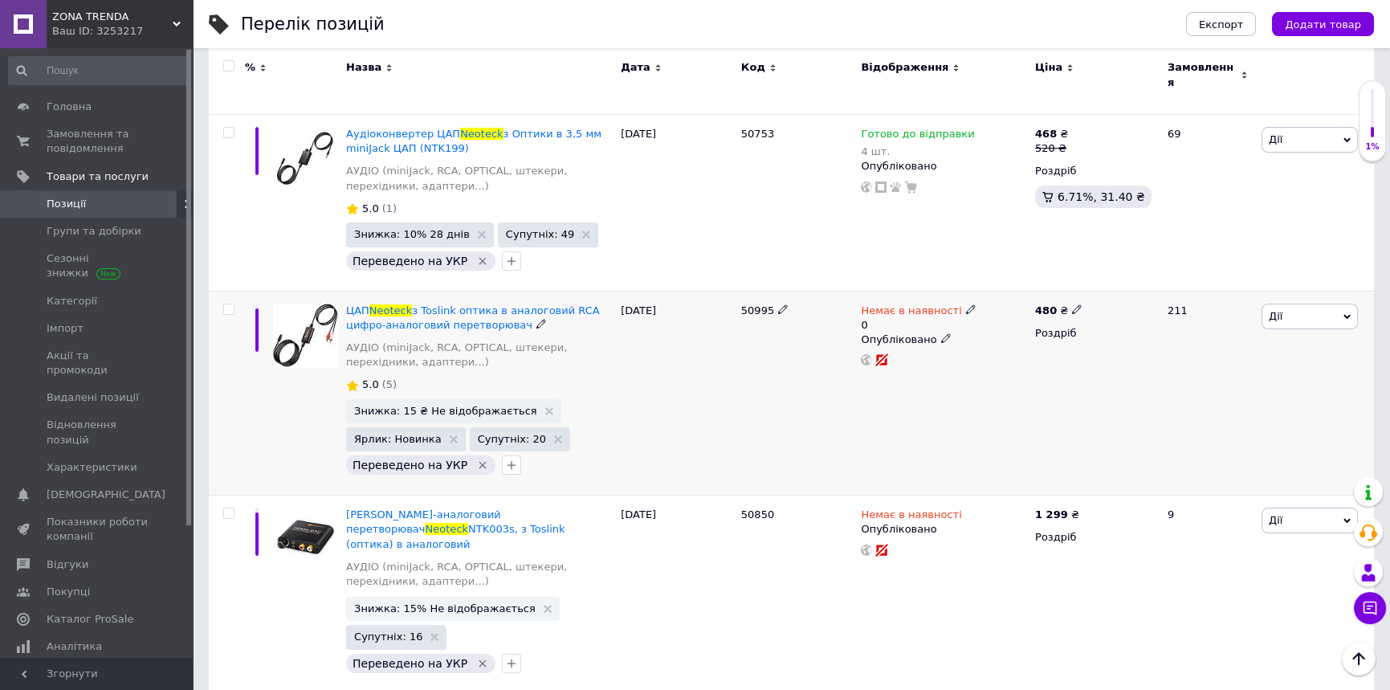
scroll to position [782, 0]
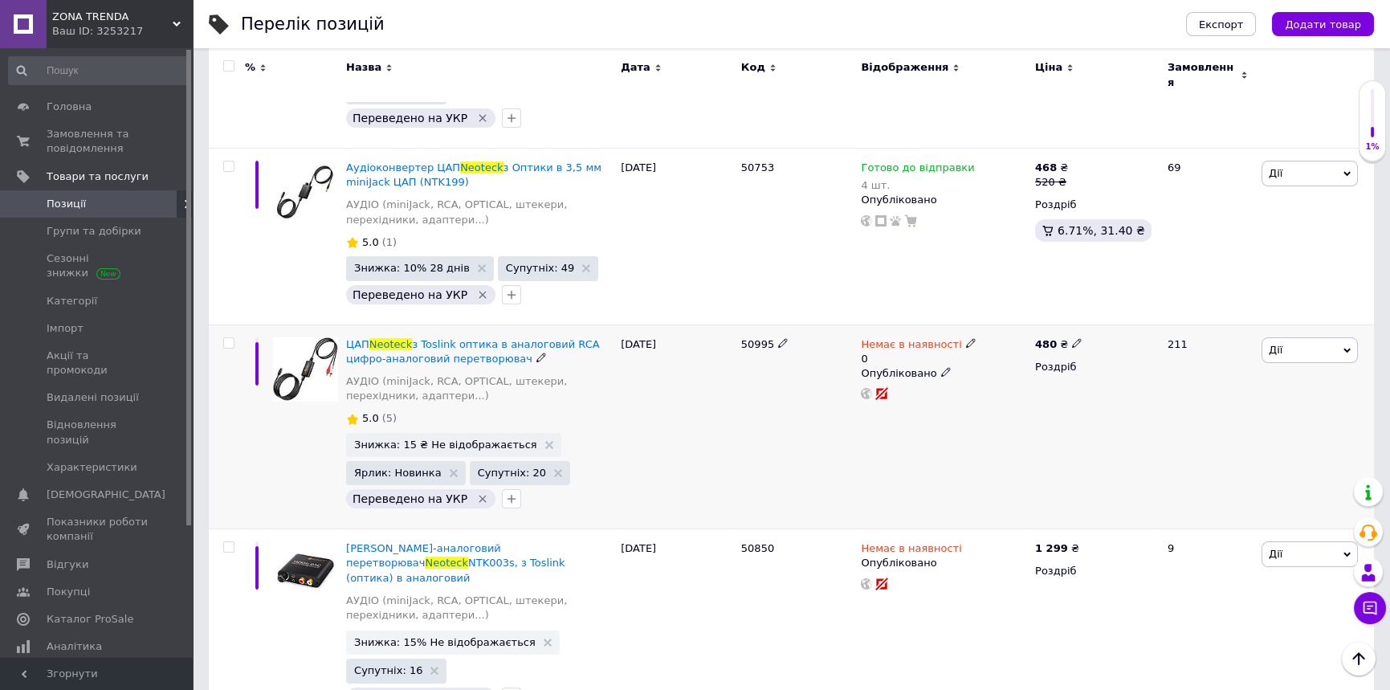
type input "neoteck"
click at [966, 338] on use at bounding box center [970, 342] width 9 height 9
click at [1052, 398] on li "Готово до відправки" at bounding box center [1054, 409] width 153 height 22
click at [1045, 391] on input "0" at bounding box center [1039, 407] width 122 height 32
type input "3"
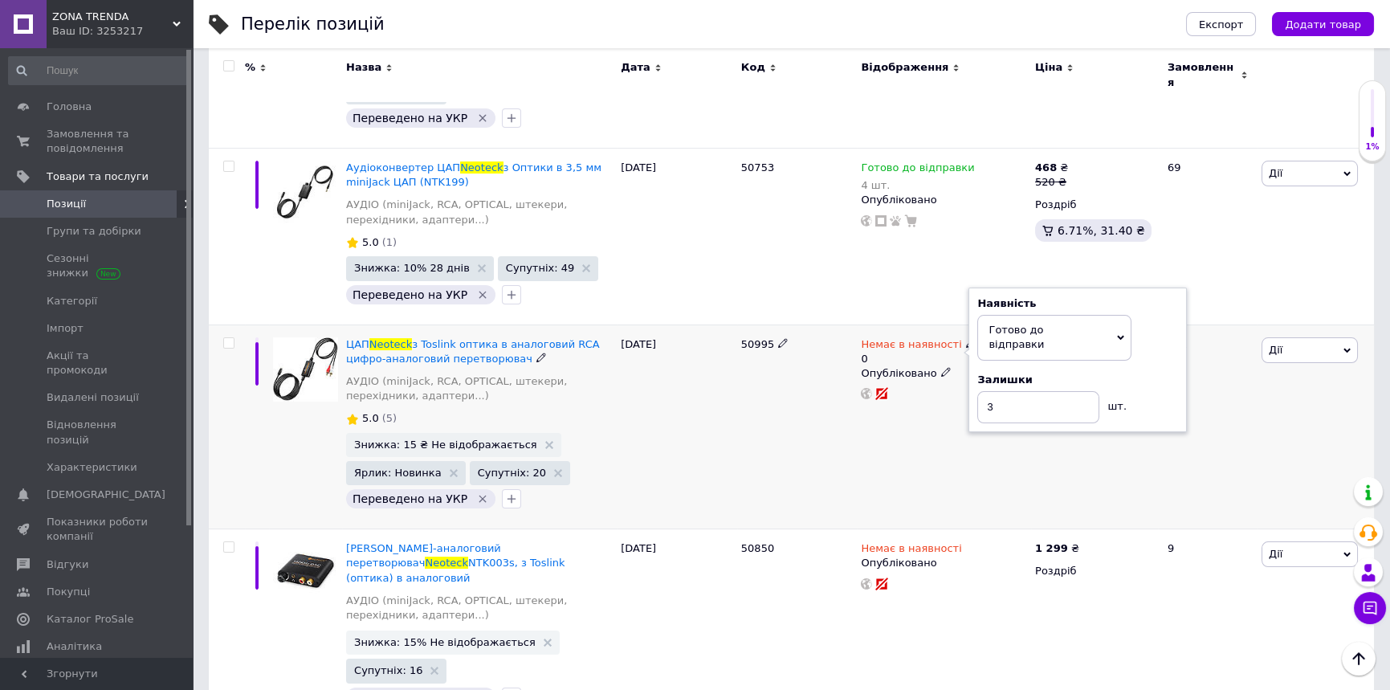
click at [698, 412] on div "[DATE]" at bounding box center [677, 427] width 120 height 205
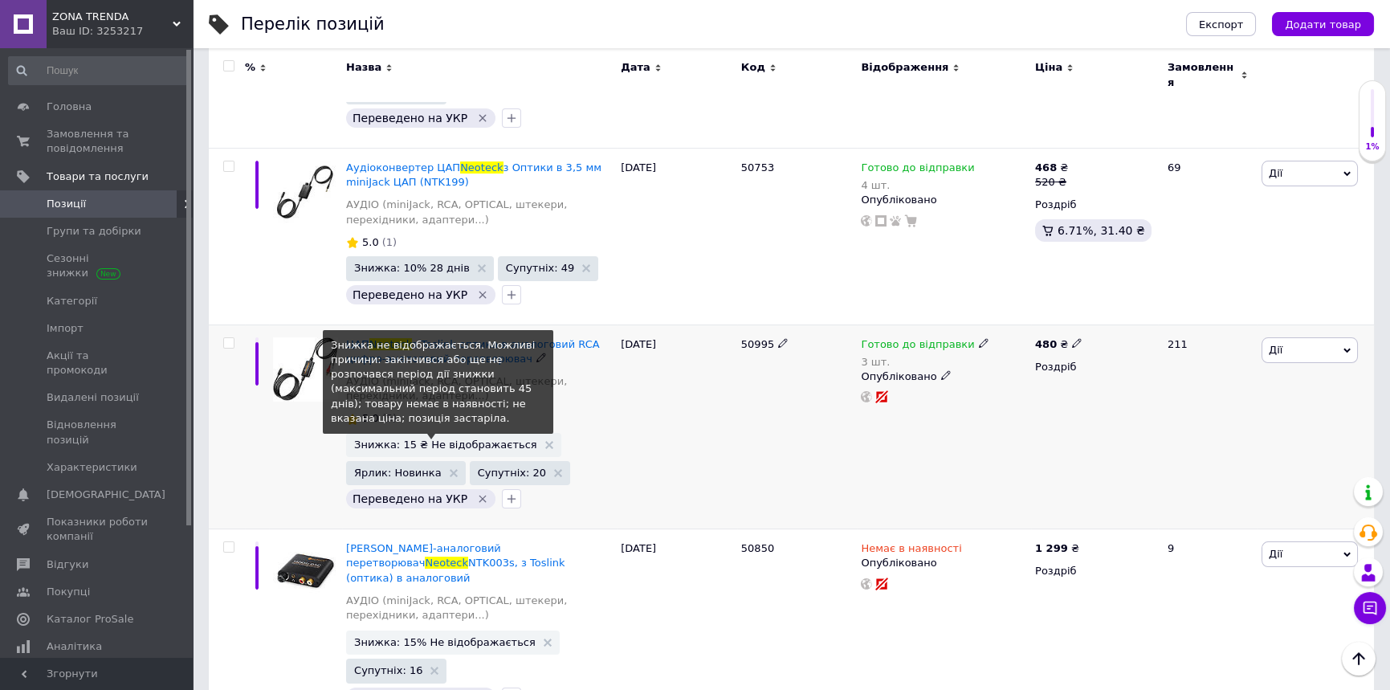
click at [408, 439] on span "Знижка: 15 ₴ Не відображається" at bounding box center [445, 444] width 183 height 10
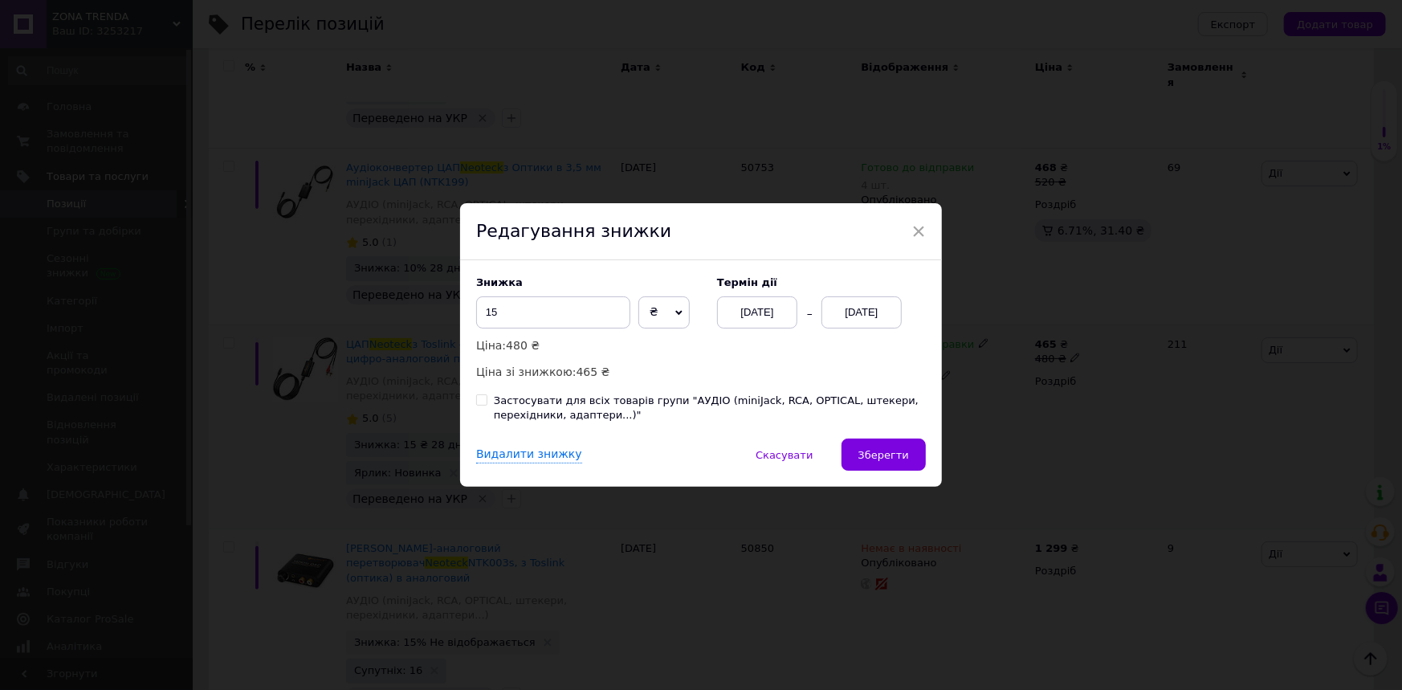
click at [851, 306] on div "[DATE]" at bounding box center [862, 312] width 80 height 32
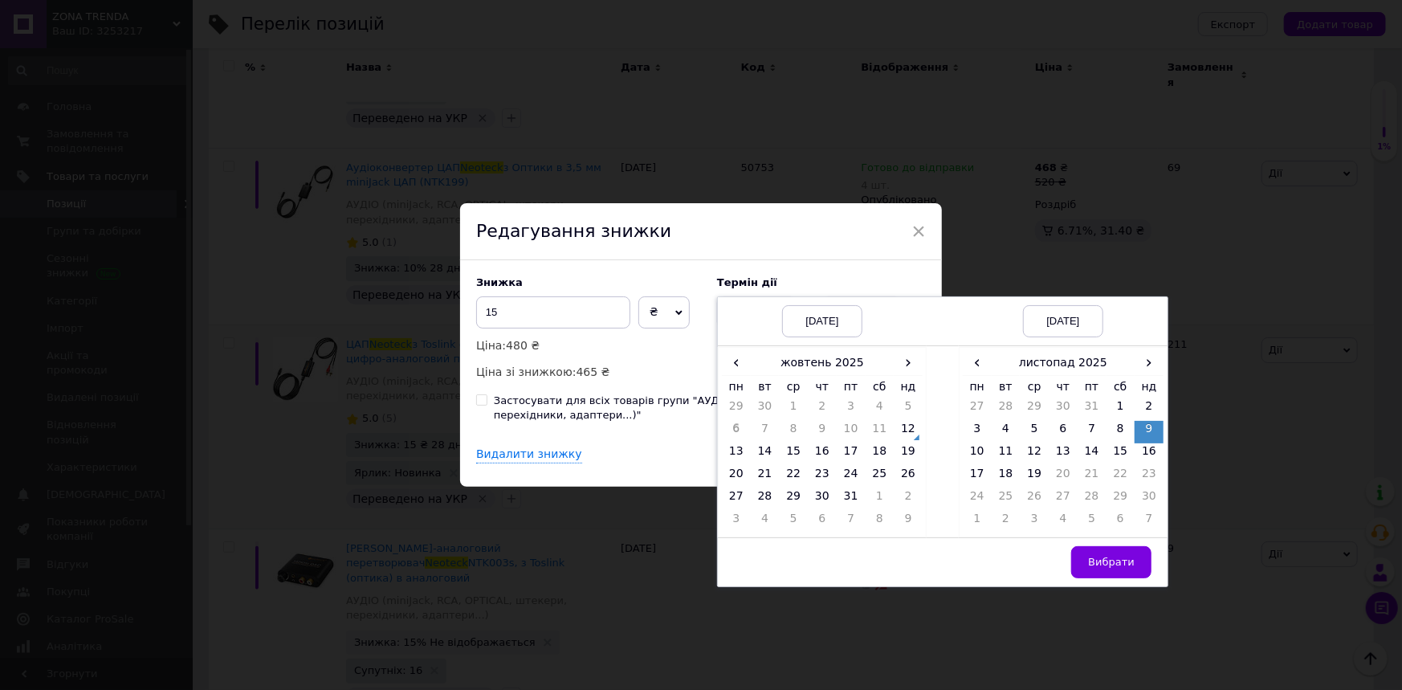
click at [1146, 526] on td "7" at bounding box center [1149, 522] width 29 height 22
click at [1149, 451] on td "16" at bounding box center [1149, 454] width 29 height 22
click at [1142, 433] on td "9" at bounding box center [1149, 432] width 29 height 22
click at [1120, 557] on span "Вибрати" at bounding box center [1111, 562] width 47 height 12
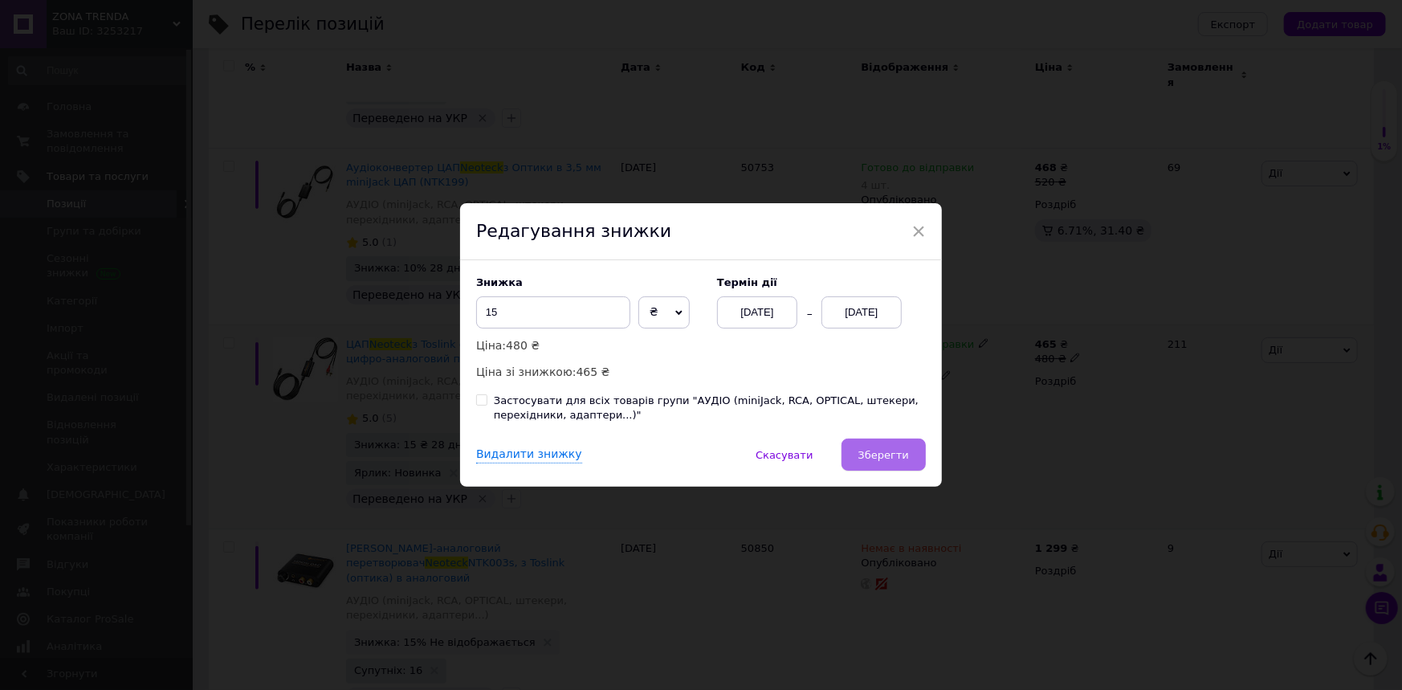
click at [882, 459] on span "Зберегти" at bounding box center [884, 455] width 51 height 12
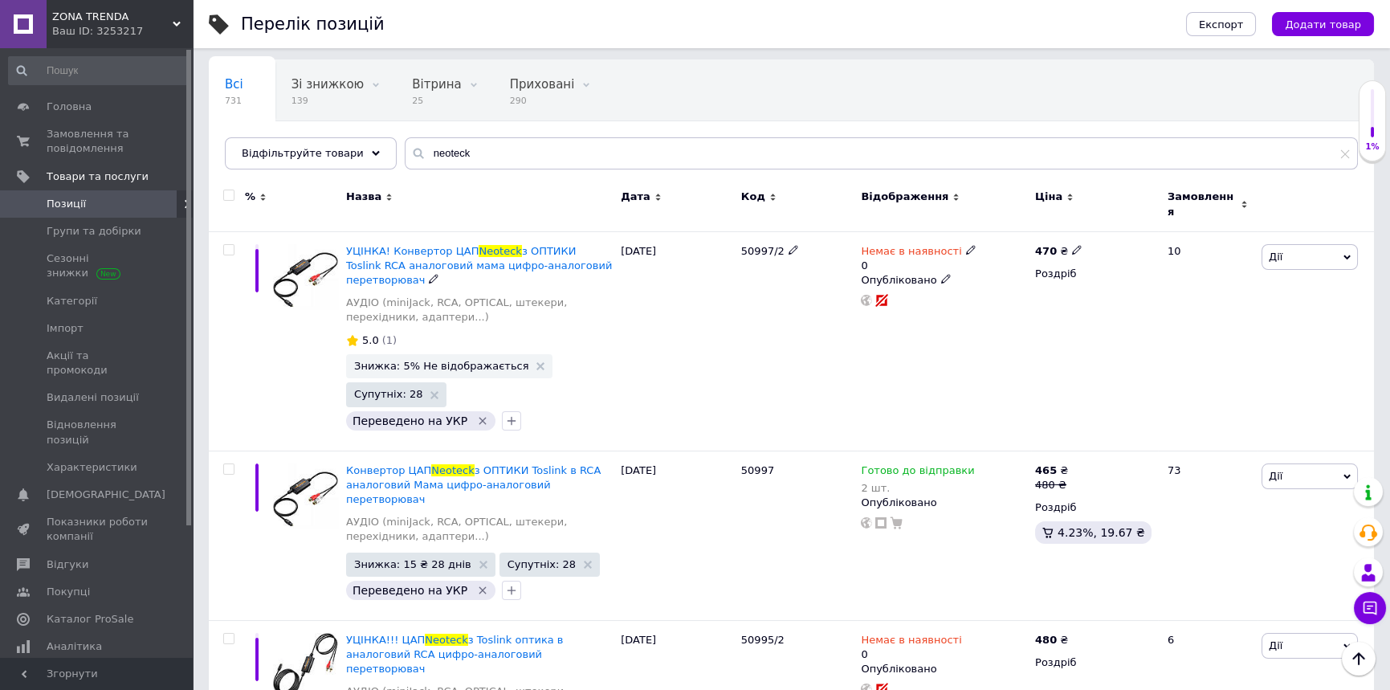
scroll to position [0, 0]
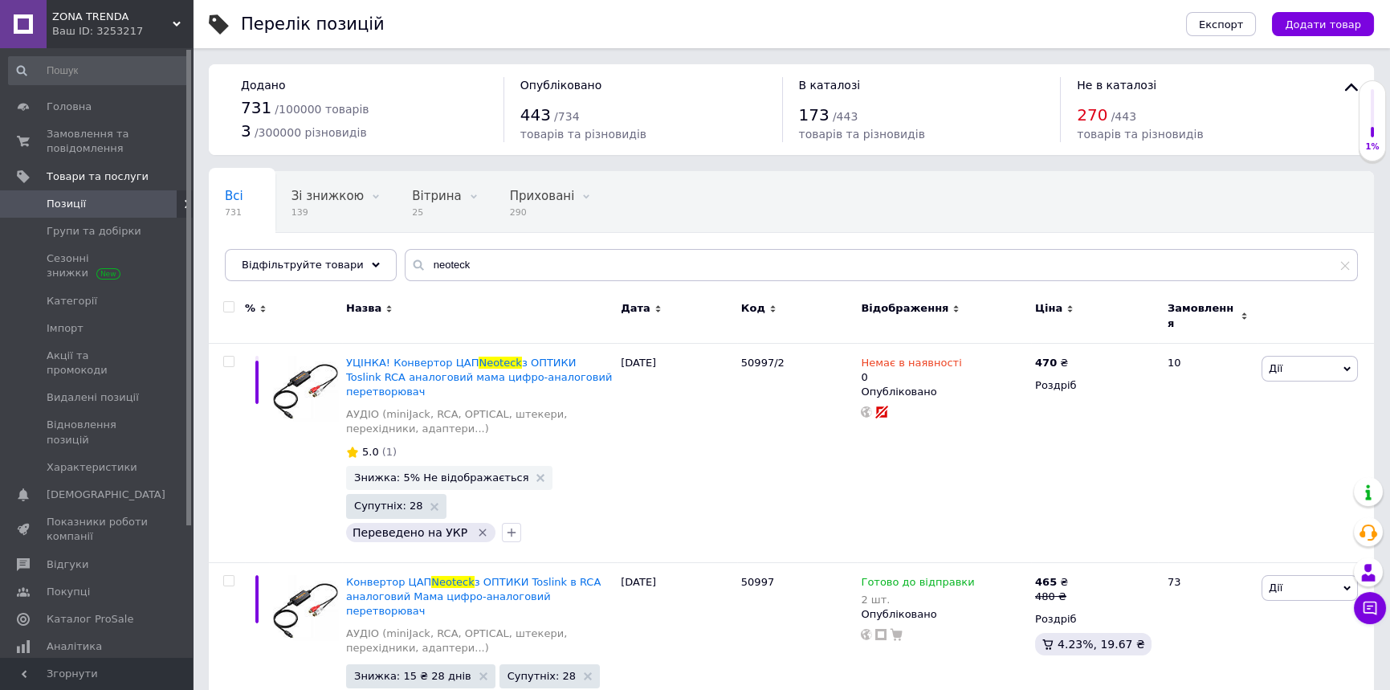
click at [71, 205] on span "Позиції" at bounding box center [66, 204] width 39 height 14
click at [770, 499] on div "50997/2" at bounding box center [797, 452] width 120 height 219
click at [40, 131] on span at bounding box center [23, 141] width 47 height 29
